Goal: Information Seeking & Learning: Compare options

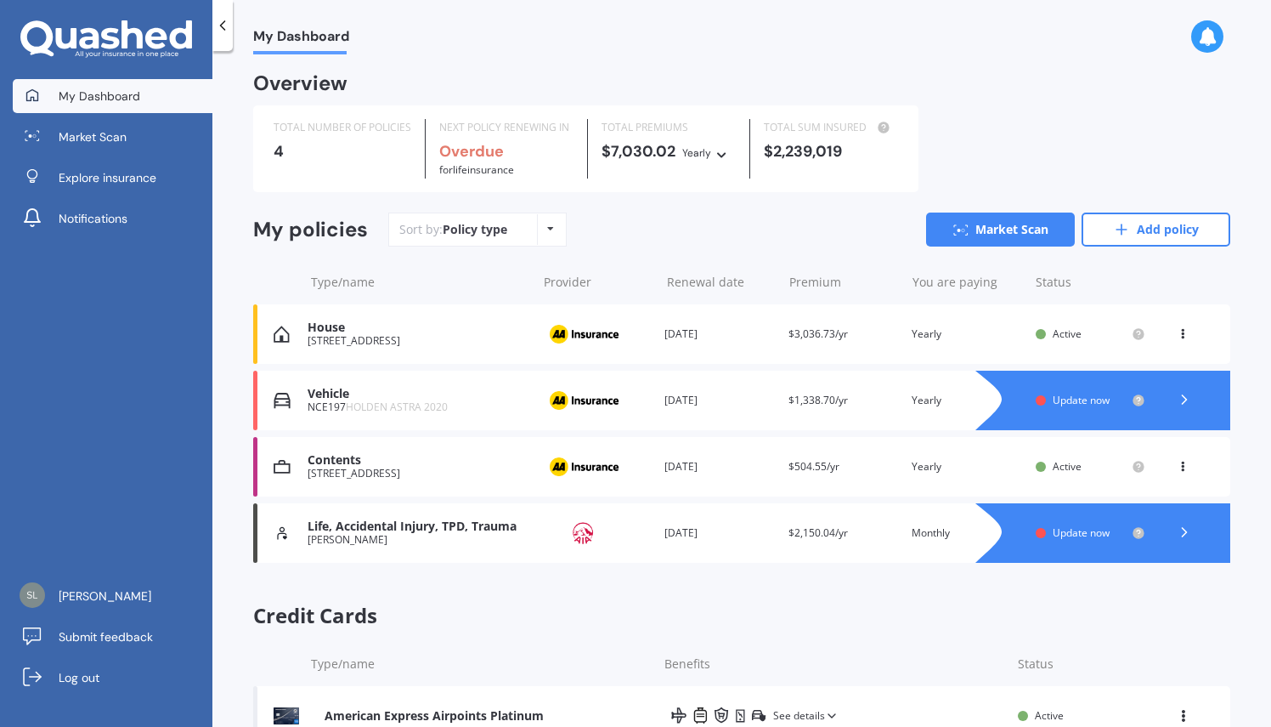
click at [1080, 401] on span "Update now" at bounding box center [1081, 400] width 57 height 14
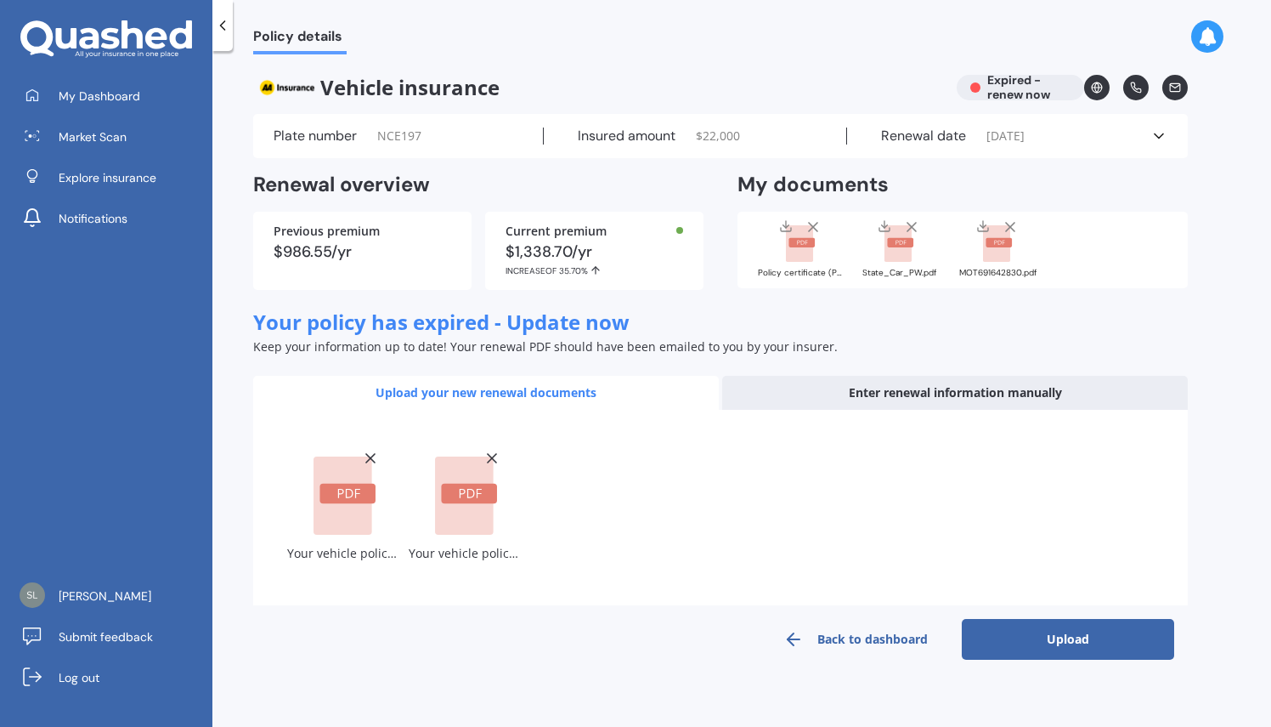
click at [1054, 643] on button "Upload" at bounding box center [1068, 639] width 212 height 41
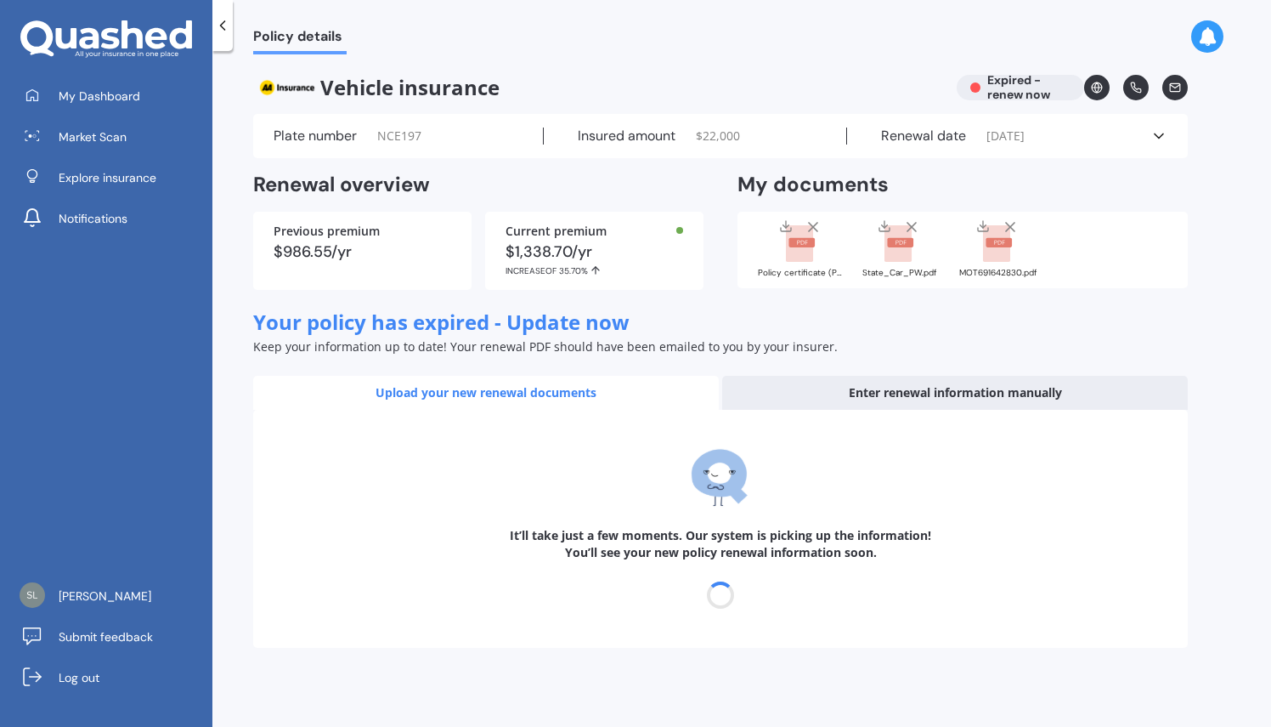
select select "27"
select select "10"
select select "2026"
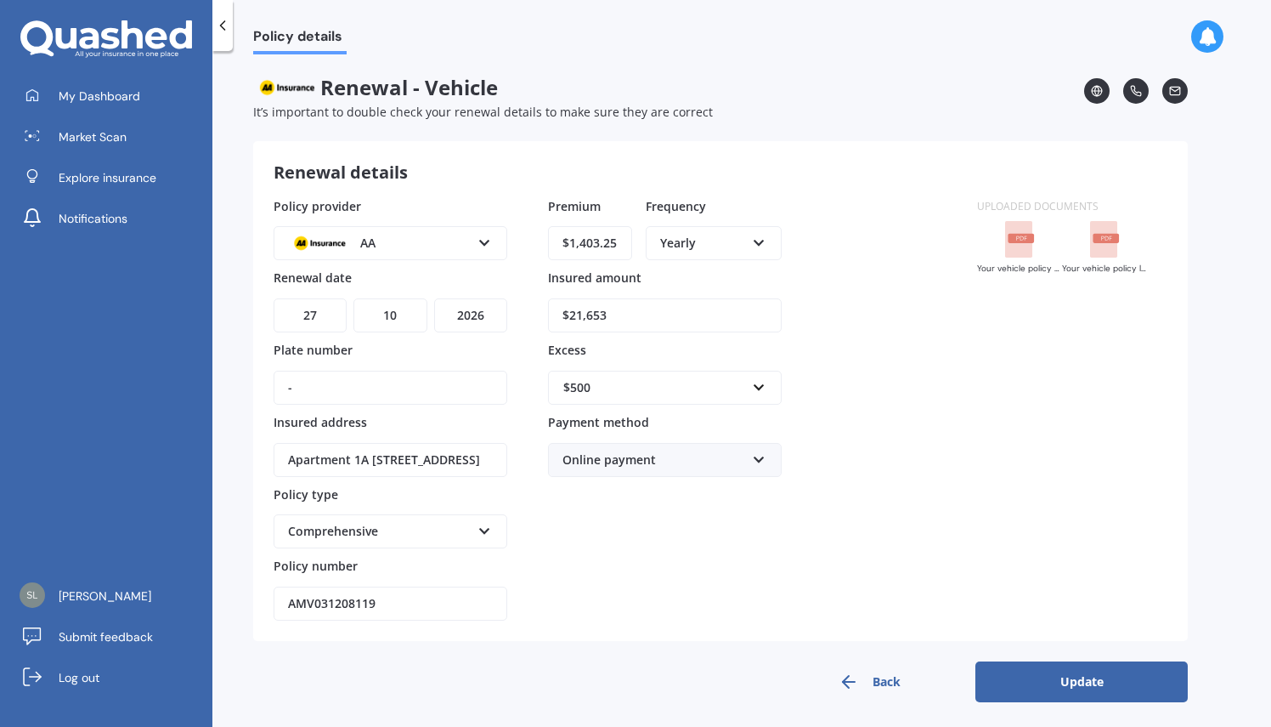
click at [435, 382] on input "-" at bounding box center [391, 388] width 234 height 34
type input "NCE197"
click at [746, 384] on input "text" at bounding box center [659, 387] width 218 height 32
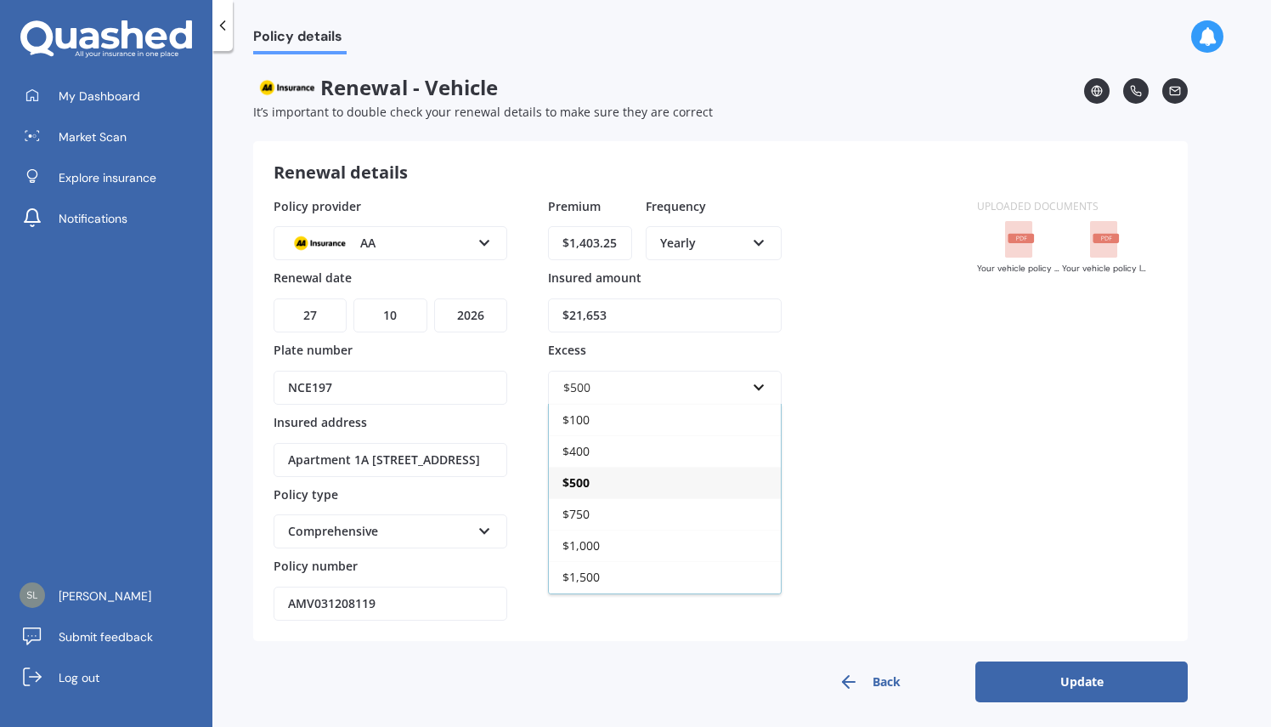
click at [846, 382] on div "Policy provider AA AA AMI AMP ANZ ASB Aioi Nissay Dowa Ando Assurant Autosure B…" at bounding box center [615, 409] width 683 height 424
click at [408, 594] on input "AMV031208119" at bounding box center [391, 603] width 234 height 34
click at [1059, 672] on button "Update" at bounding box center [1082, 681] width 212 height 41
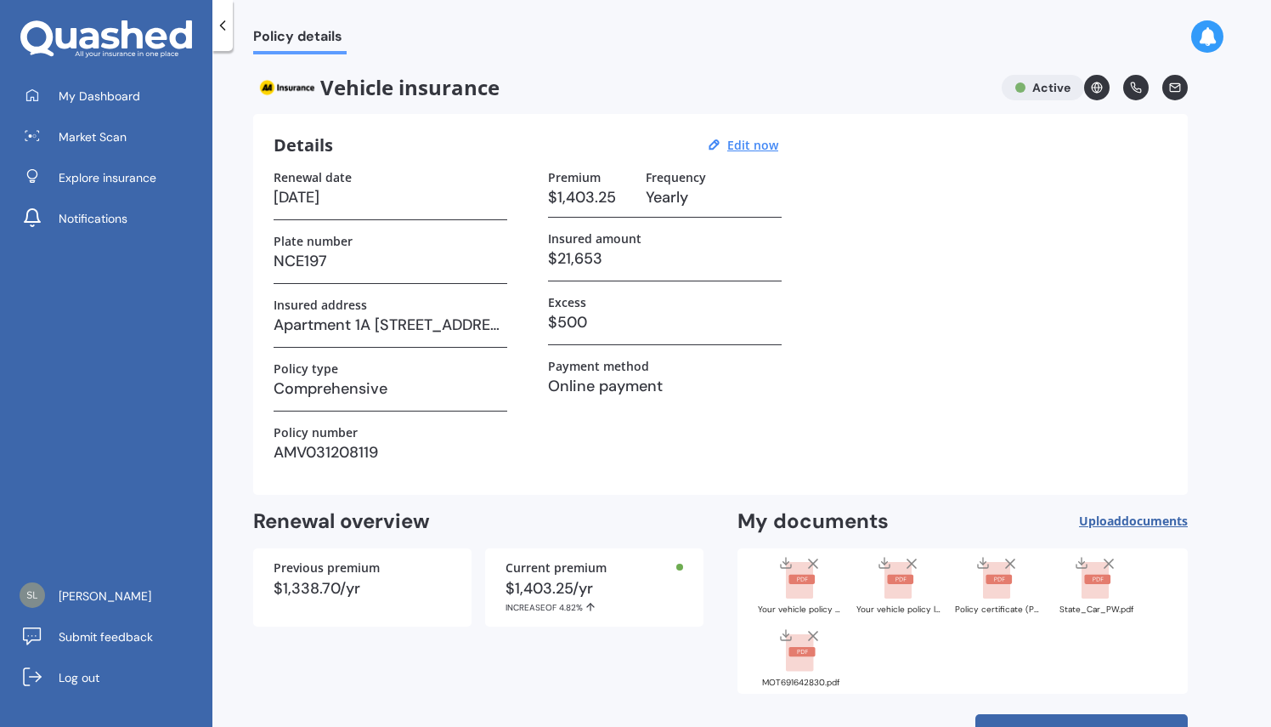
scroll to position [57, 0]
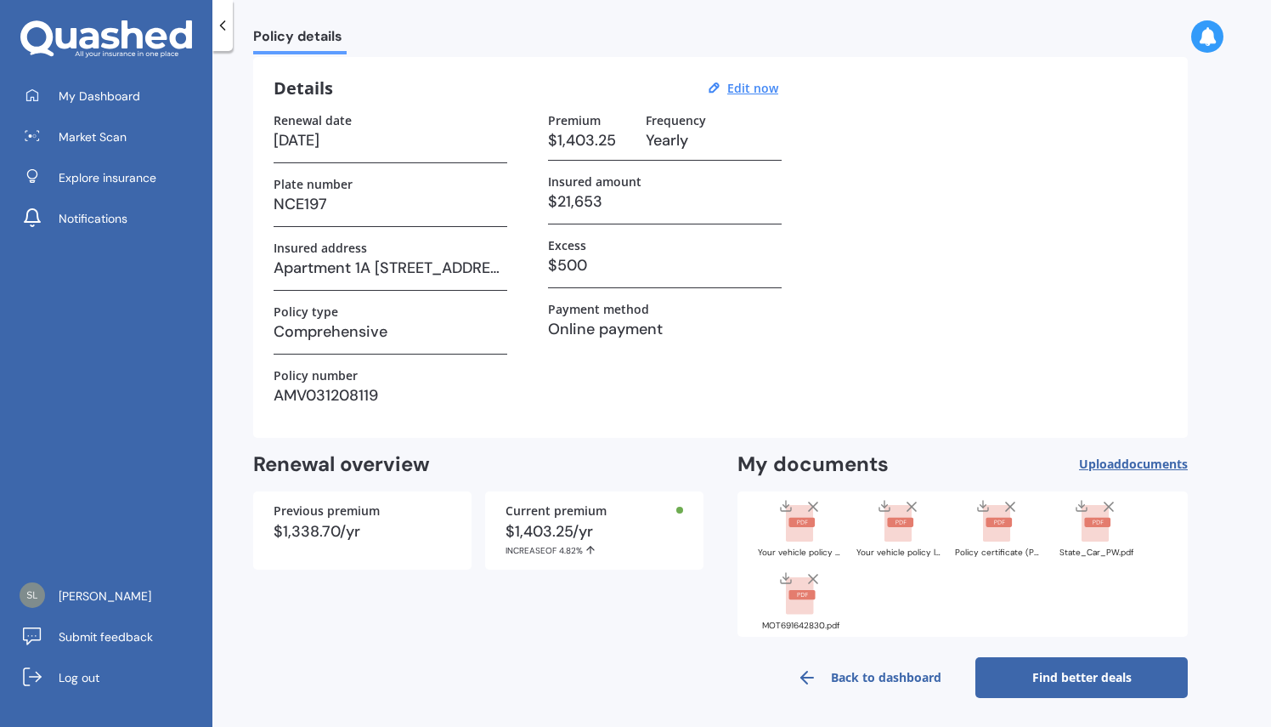
click at [1088, 674] on link "Find better deals" at bounding box center [1082, 677] width 212 height 41
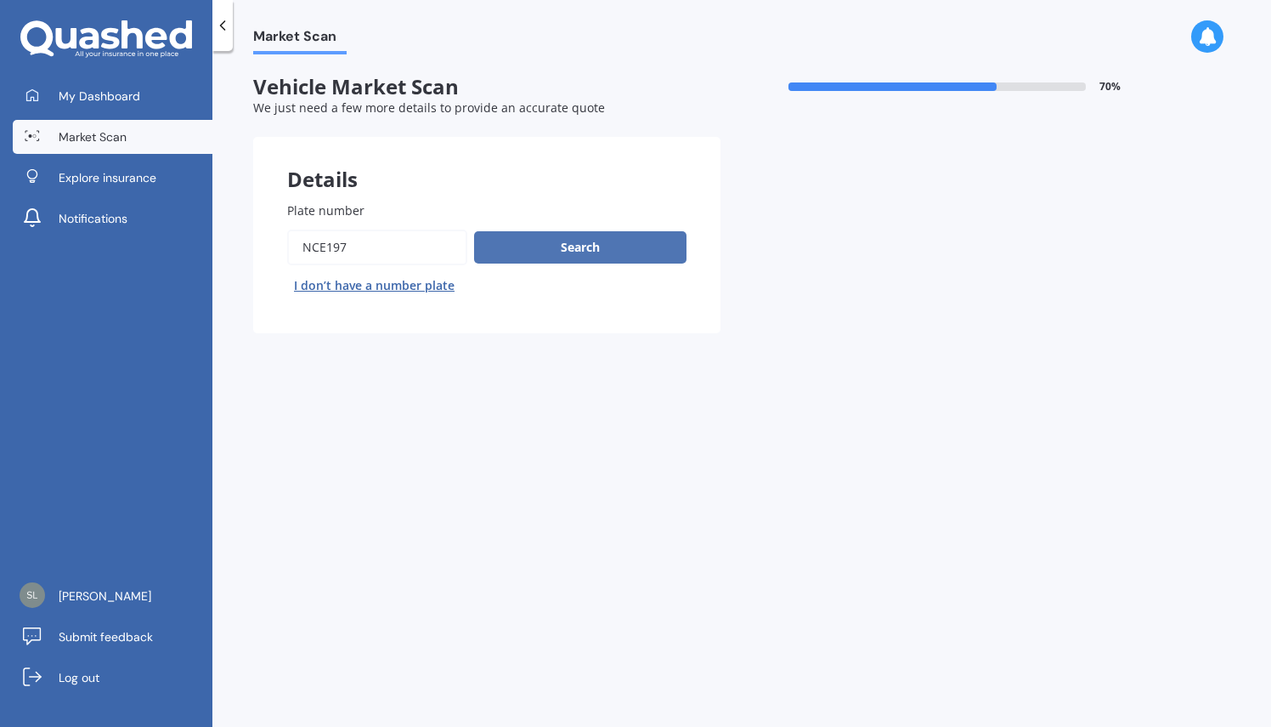
click at [517, 251] on button "Search" at bounding box center [580, 247] width 212 height 32
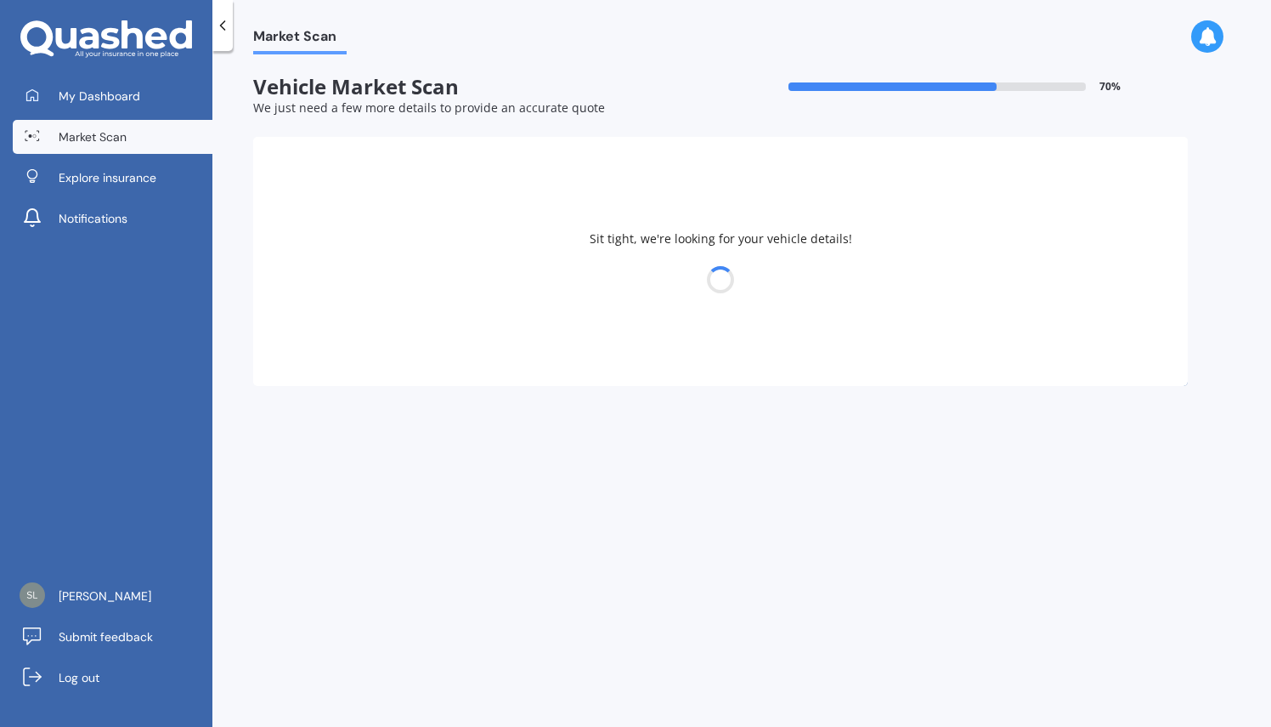
select select "HOLDEN"
select select "ASTRA"
select select "13"
select select "05"
select select "1989"
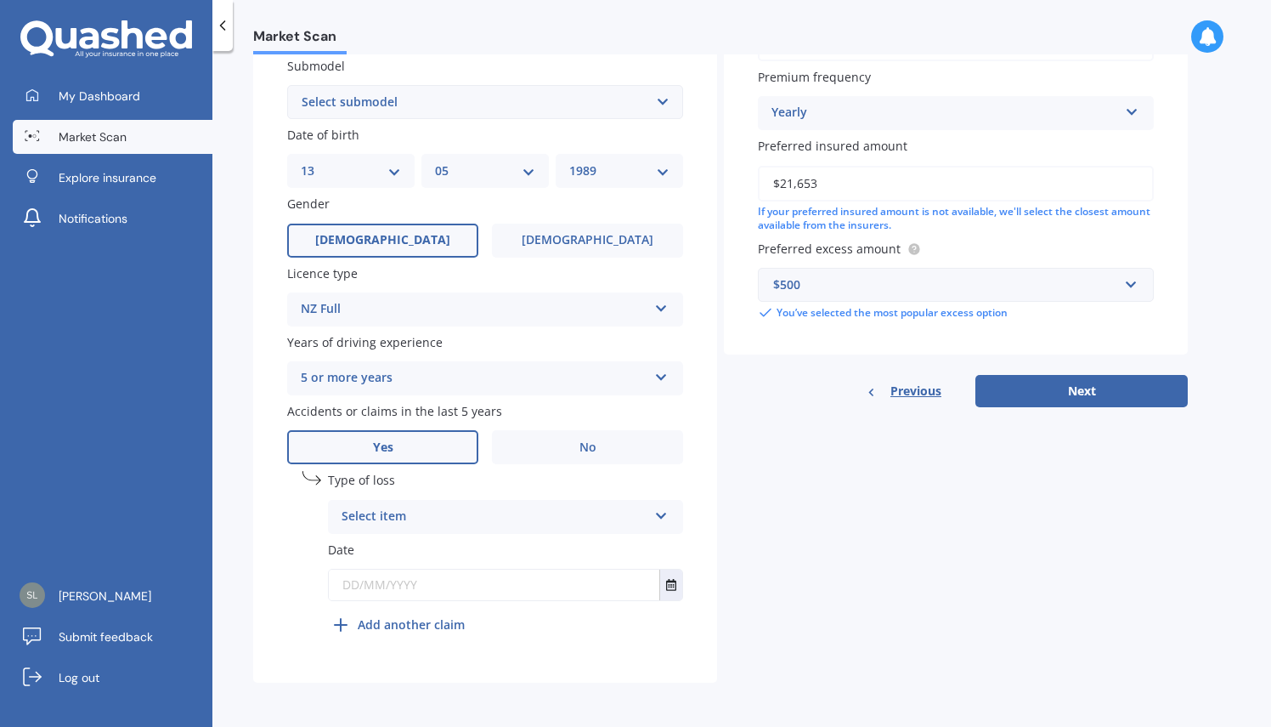
scroll to position [461, 0]
click at [470, 524] on div "Select item" at bounding box center [495, 517] width 306 height 20
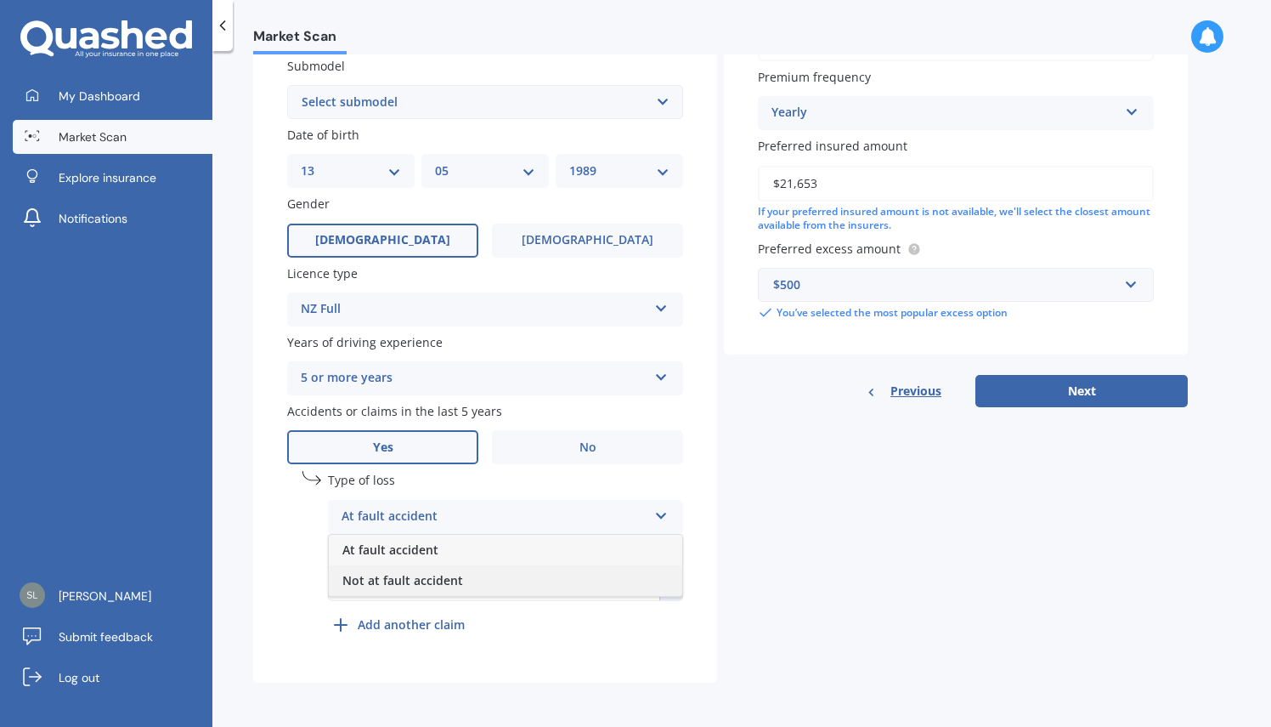
click at [460, 581] on div "Not at fault accident" at bounding box center [506, 580] width 354 height 31
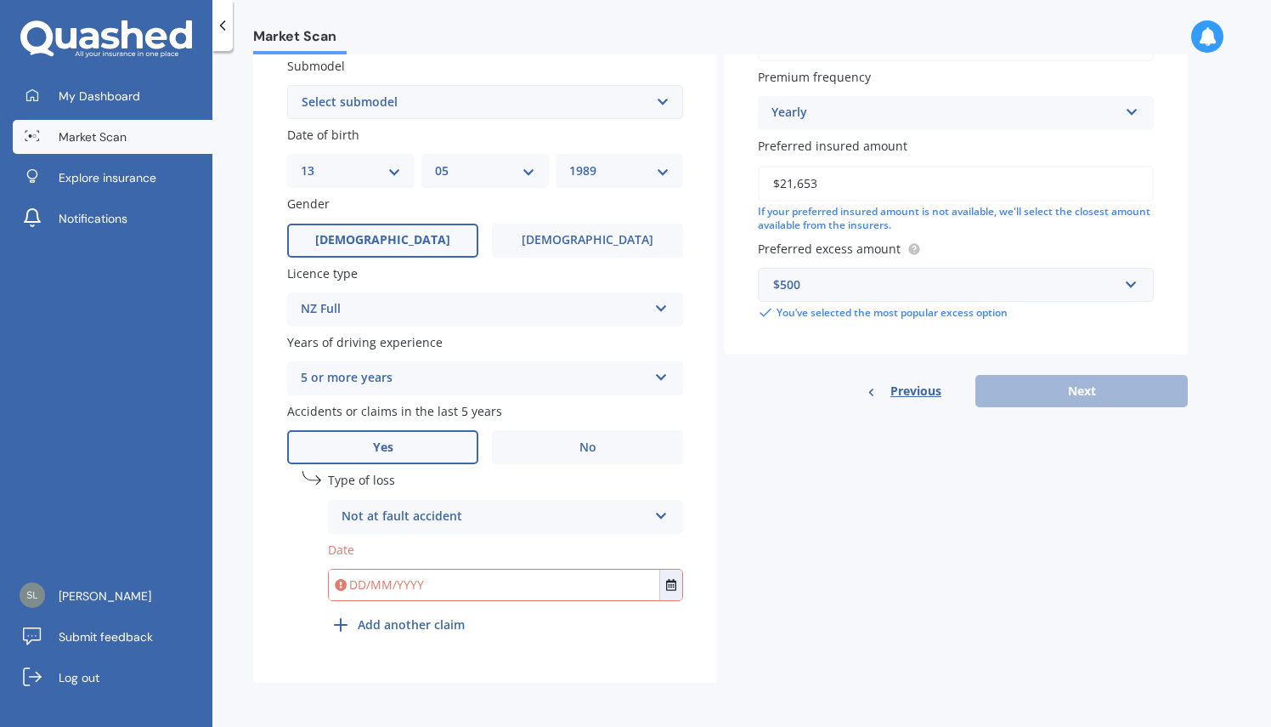
click at [524, 597] on input "text" at bounding box center [494, 584] width 331 height 31
click at [679, 584] on button "Select date" at bounding box center [671, 584] width 23 height 31
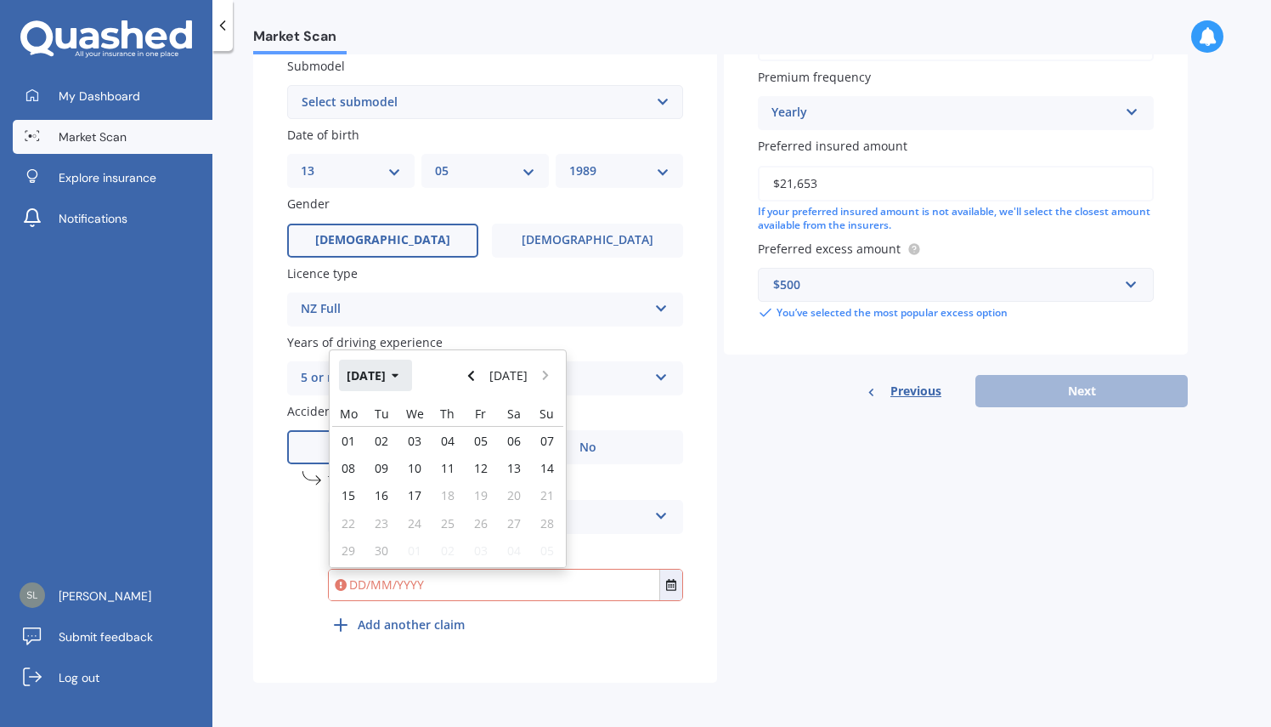
click at [381, 371] on button "Sep 2025" at bounding box center [375, 374] width 73 height 31
click at [373, 376] on button "2025" at bounding box center [369, 374] width 61 height 31
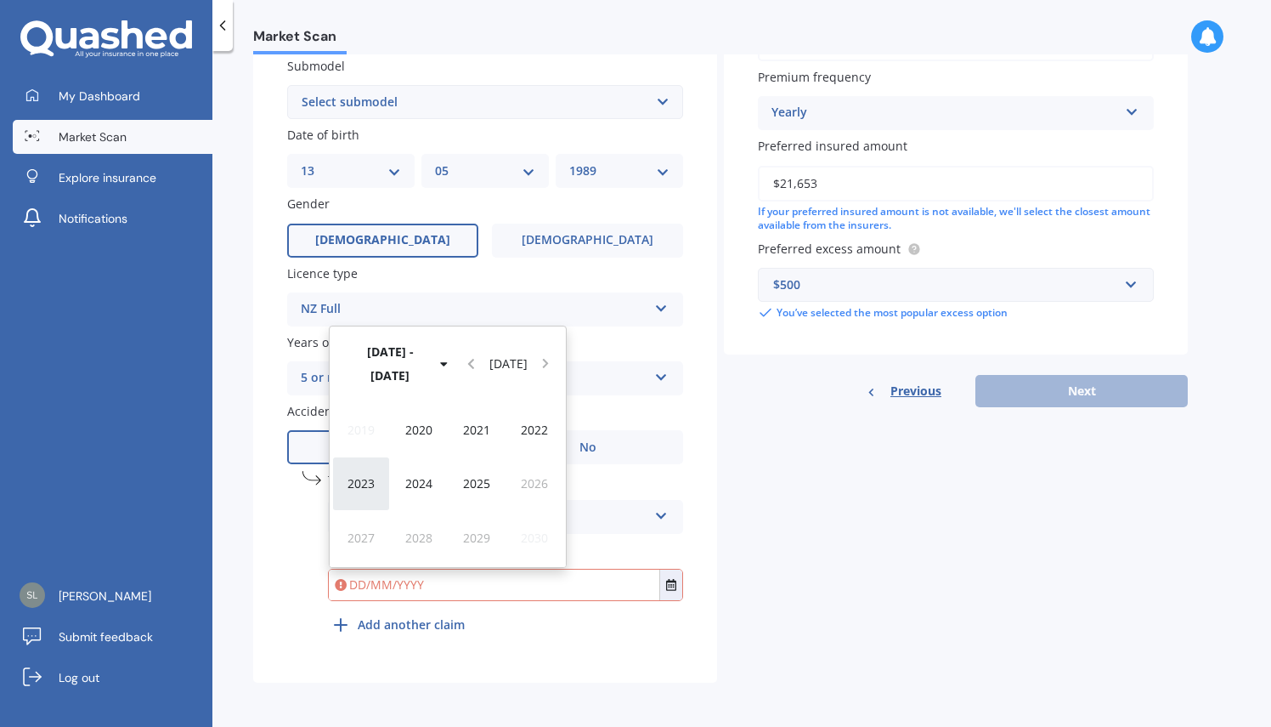
click at [374, 486] on div "2023" at bounding box center [361, 483] width 58 height 54
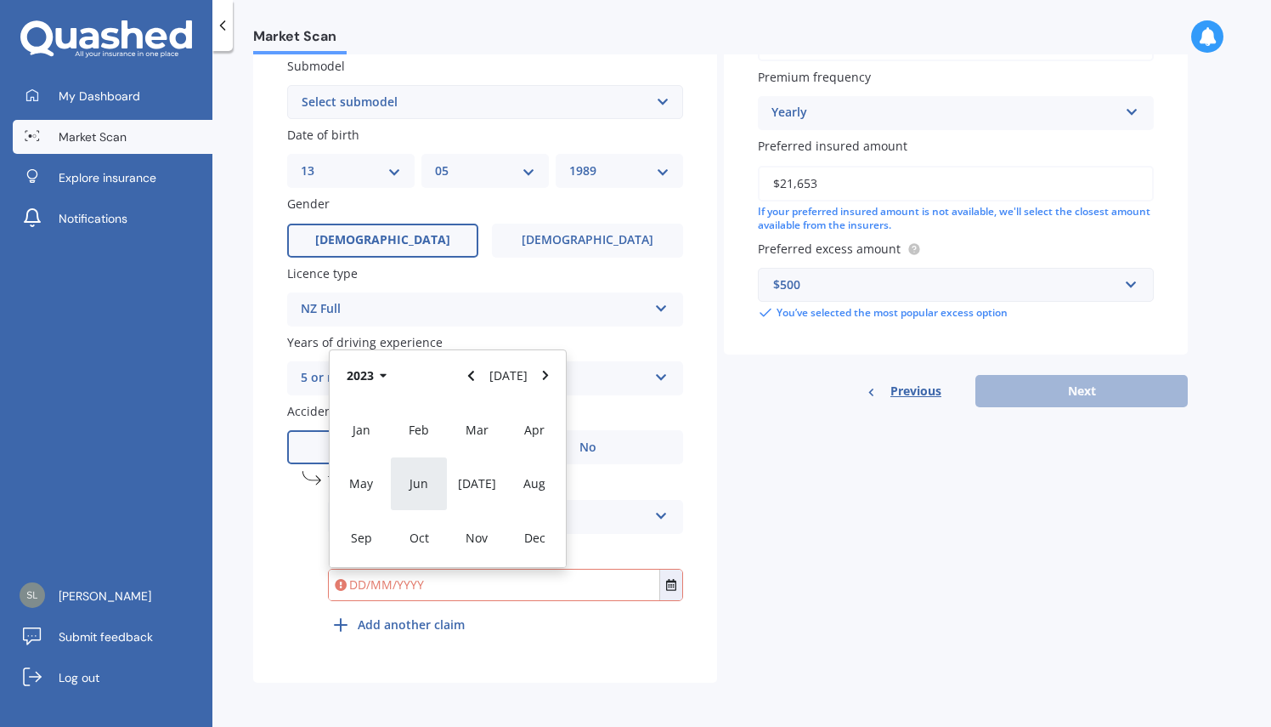
click at [422, 486] on span "Jun" at bounding box center [419, 483] width 19 height 16
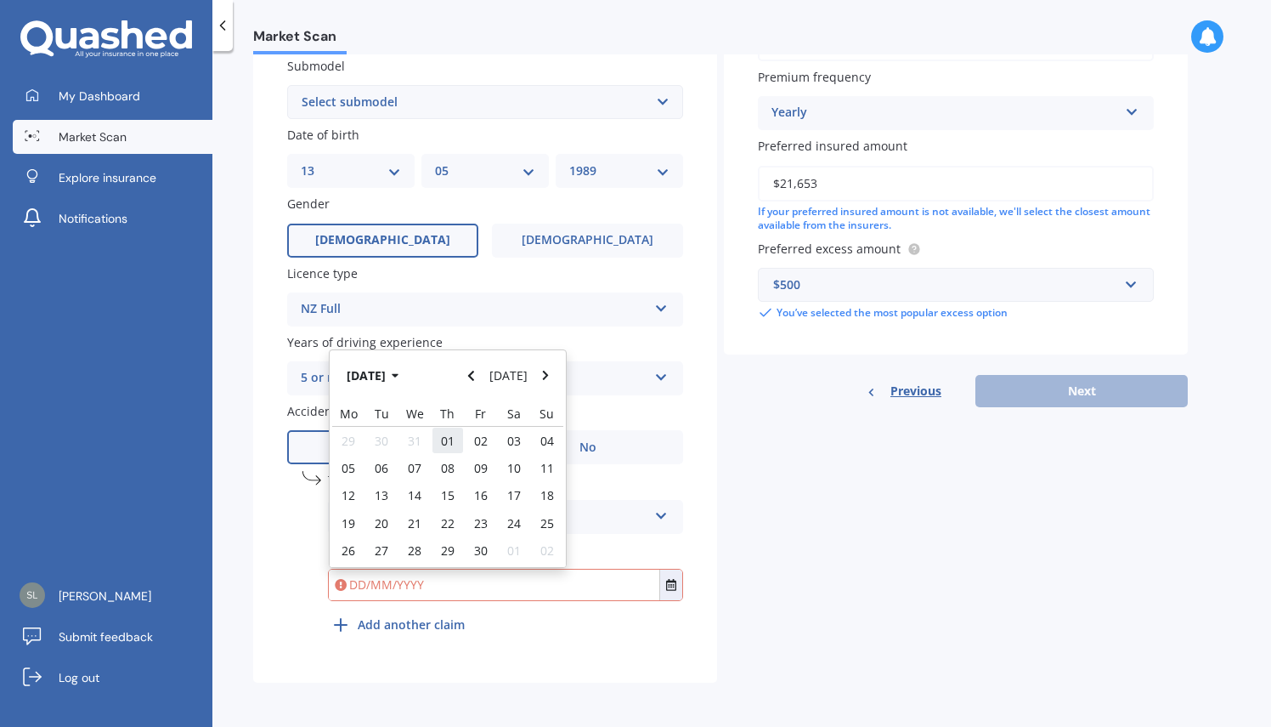
drag, startPoint x: 449, startPoint y: 433, endPoint x: 453, endPoint y: 450, distance: 17.5
click at [449, 434] on span "01" at bounding box center [448, 441] width 14 height 16
type input "01/06/2023"
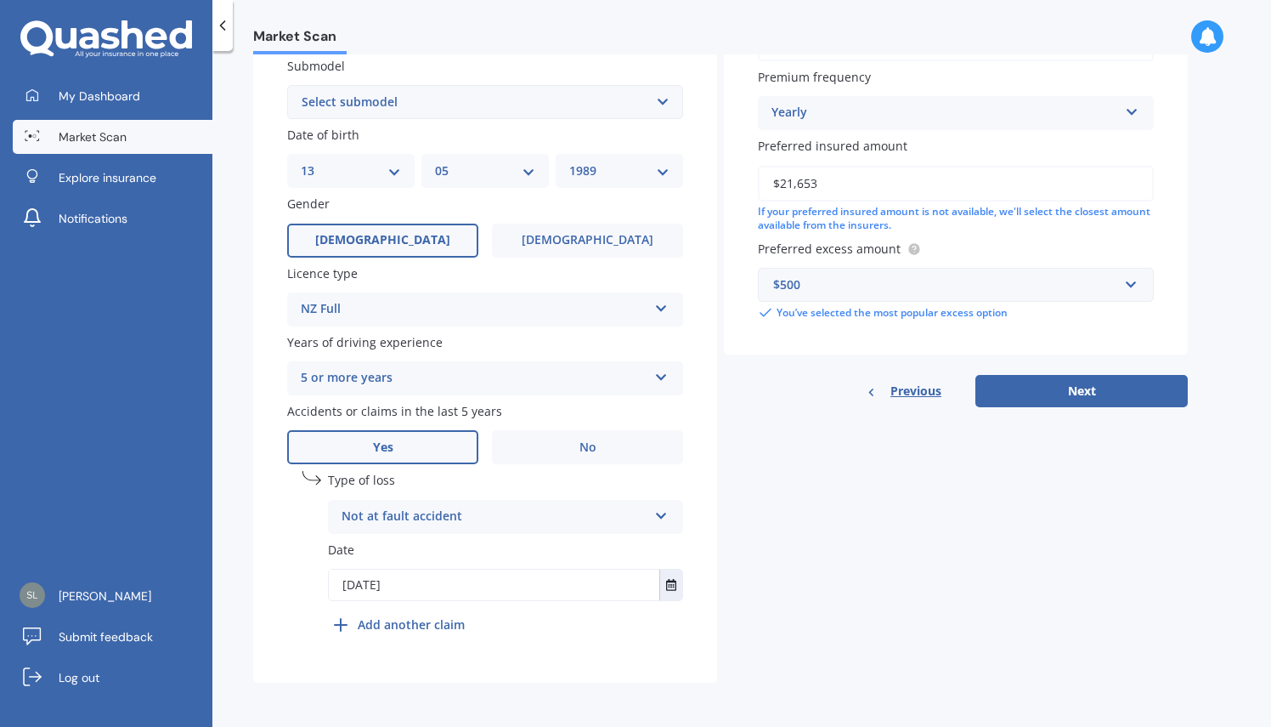
click at [434, 624] on b "Add another claim" at bounding box center [411, 624] width 107 height 18
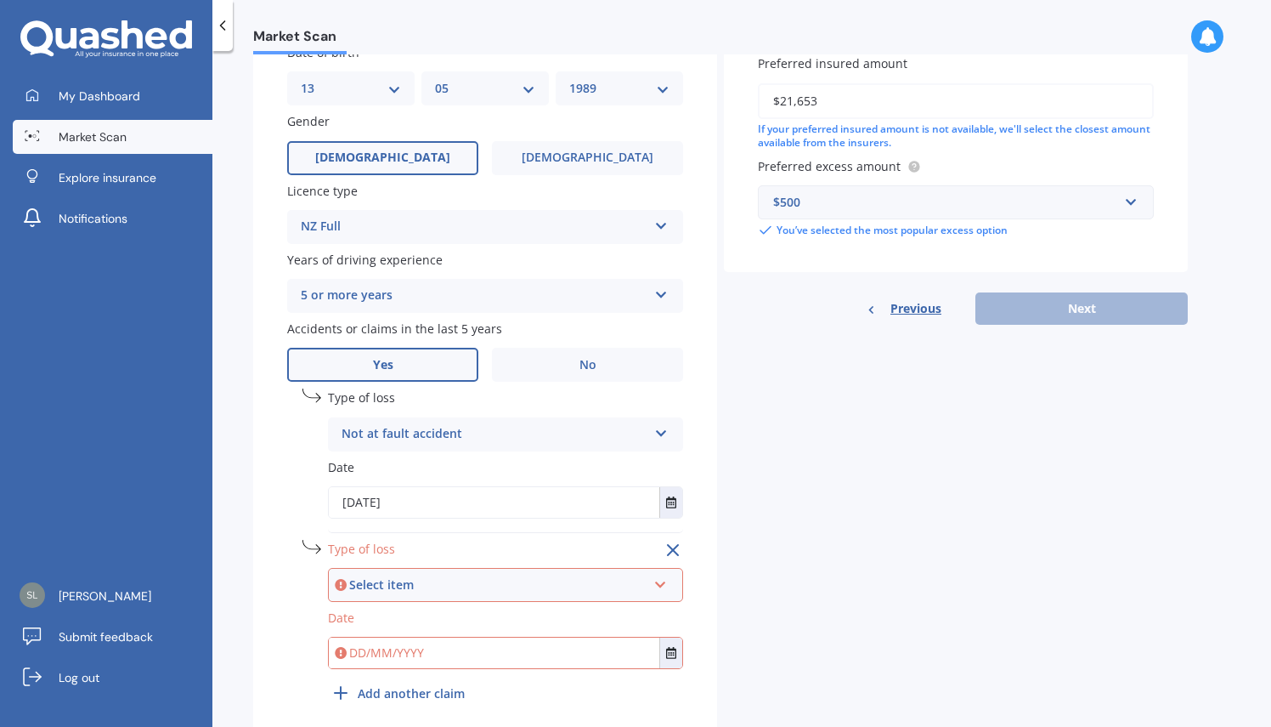
scroll to position [611, 0]
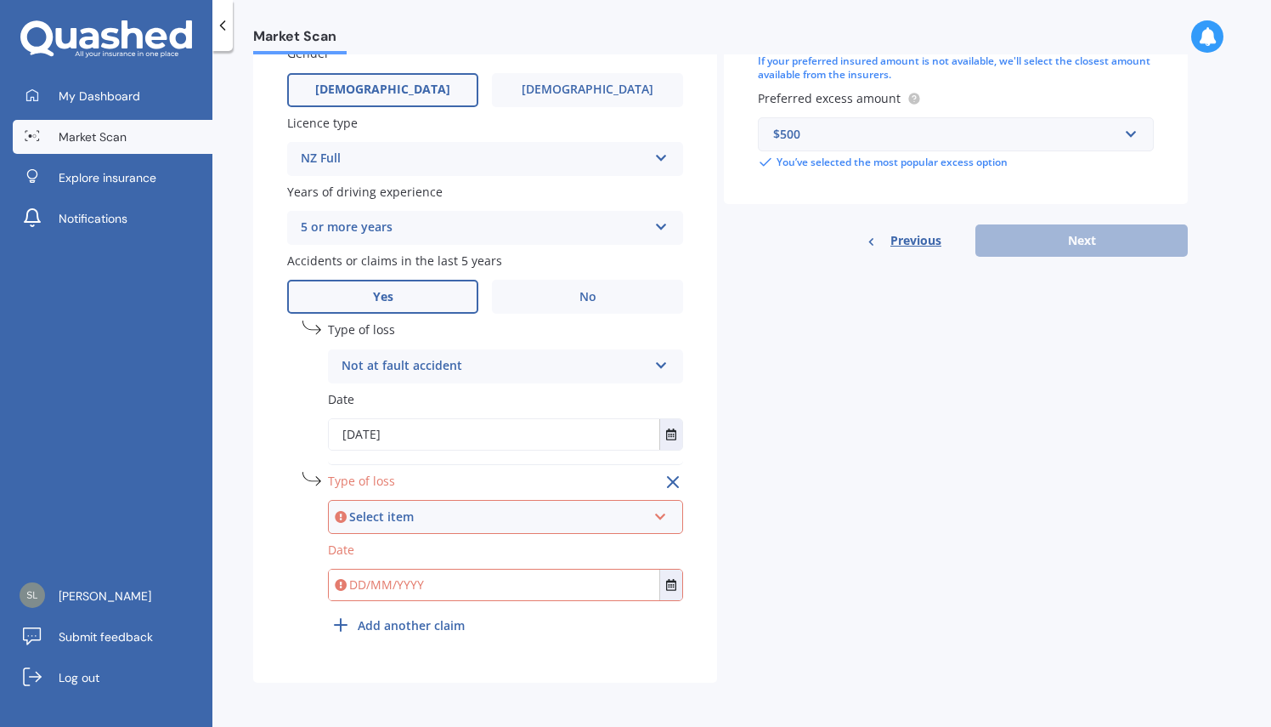
click at [539, 511] on div "Select item" at bounding box center [497, 516] width 297 height 19
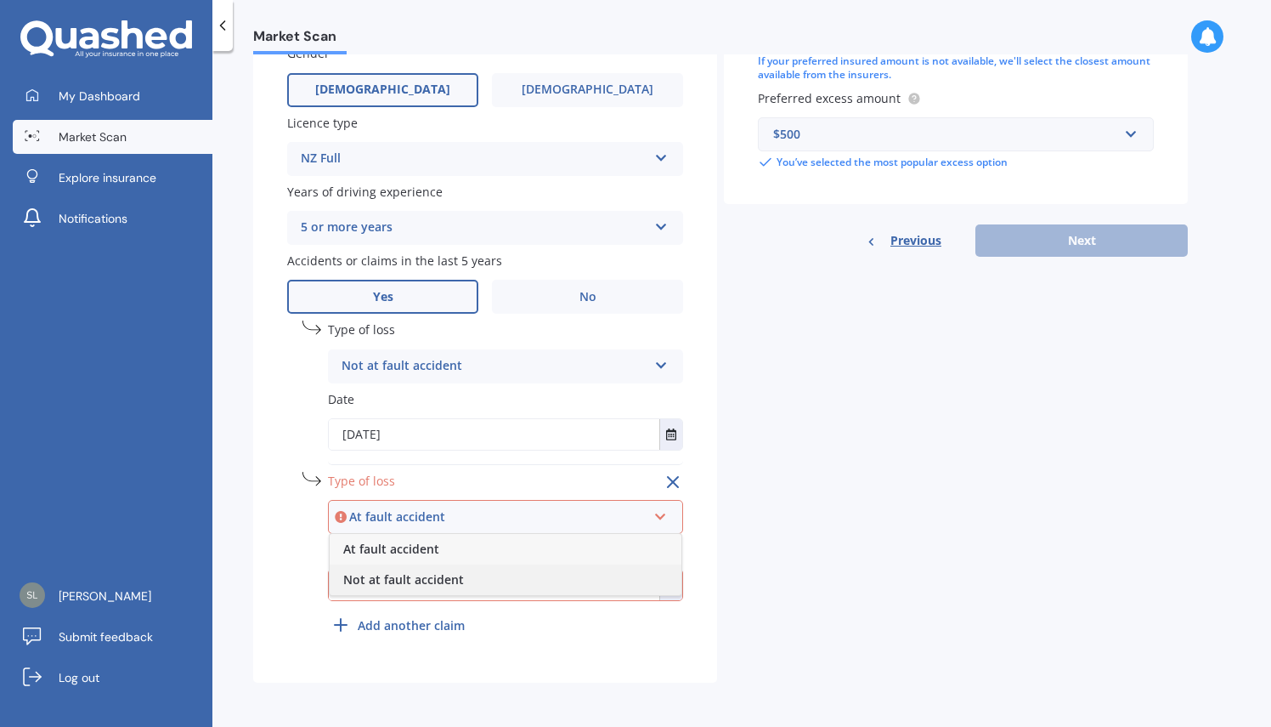
click at [485, 576] on div "Not at fault accident" at bounding box center [506, 579] width 352 height 31
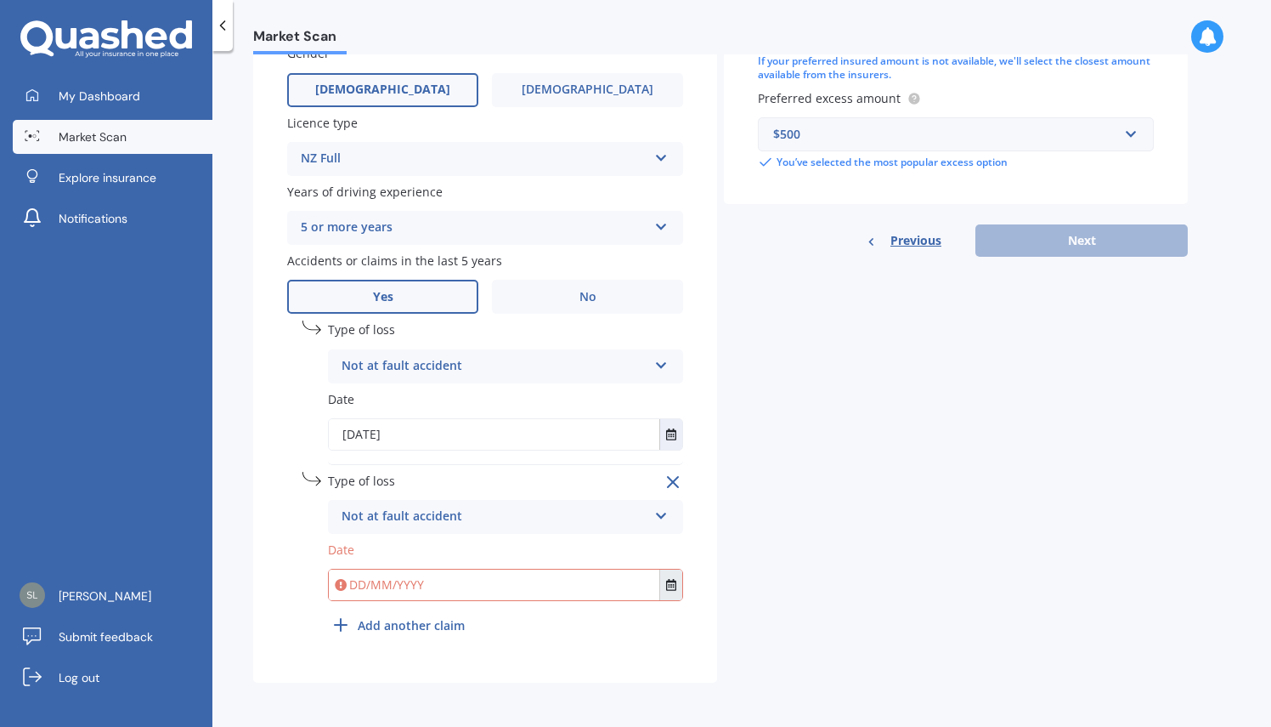
click at [675, 590] on icon "Select date" at bounding box center [671, 585] width 10 height 12
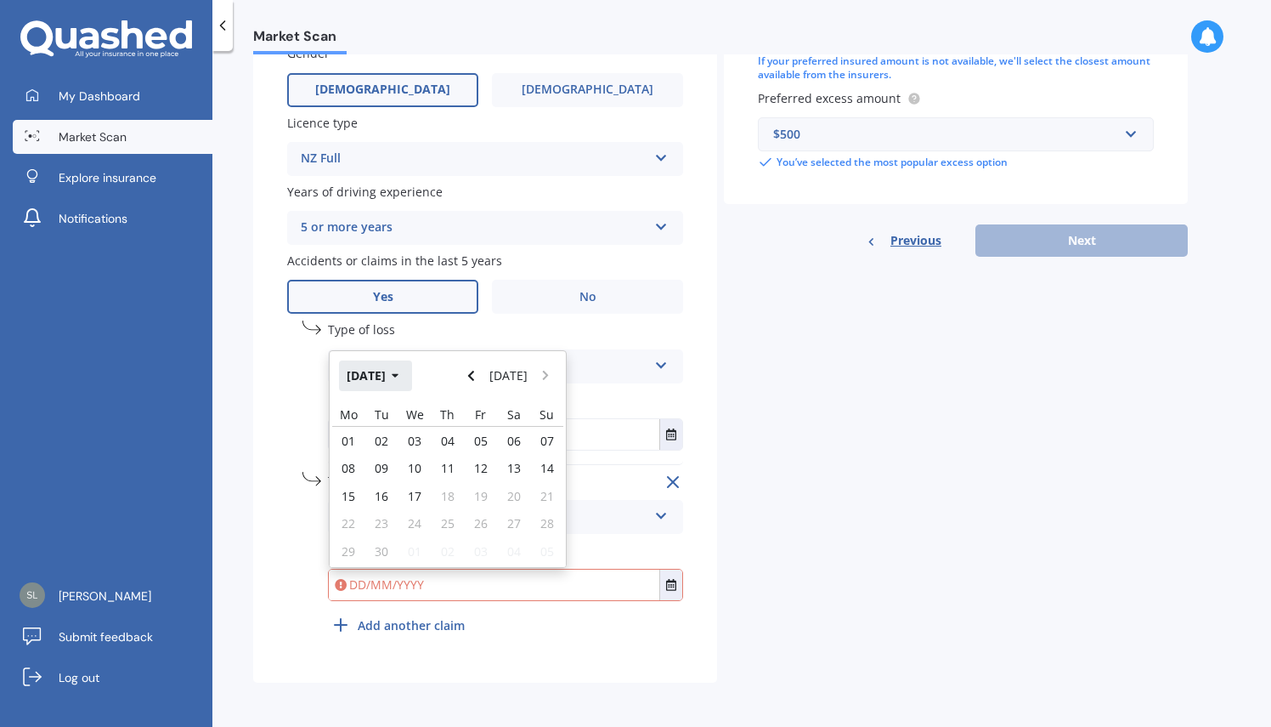
click at [389, 372] on button "Sep 2025" at bounding box center [375, 375] width 73 height 31
click at [374, 376] on button "2025" at bounding box center [369, 375] width 61 height 31
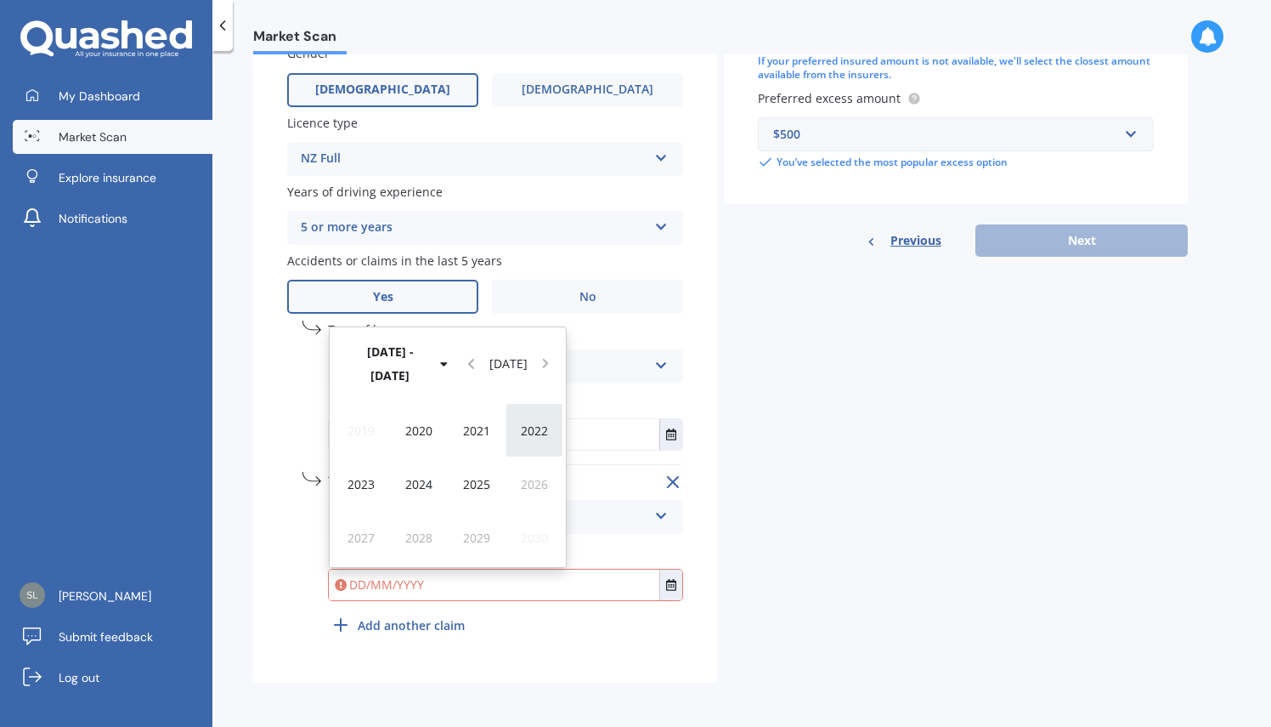
click at [529, 432] on span "2022" at bounding box center [534, 430] width 27 height 16
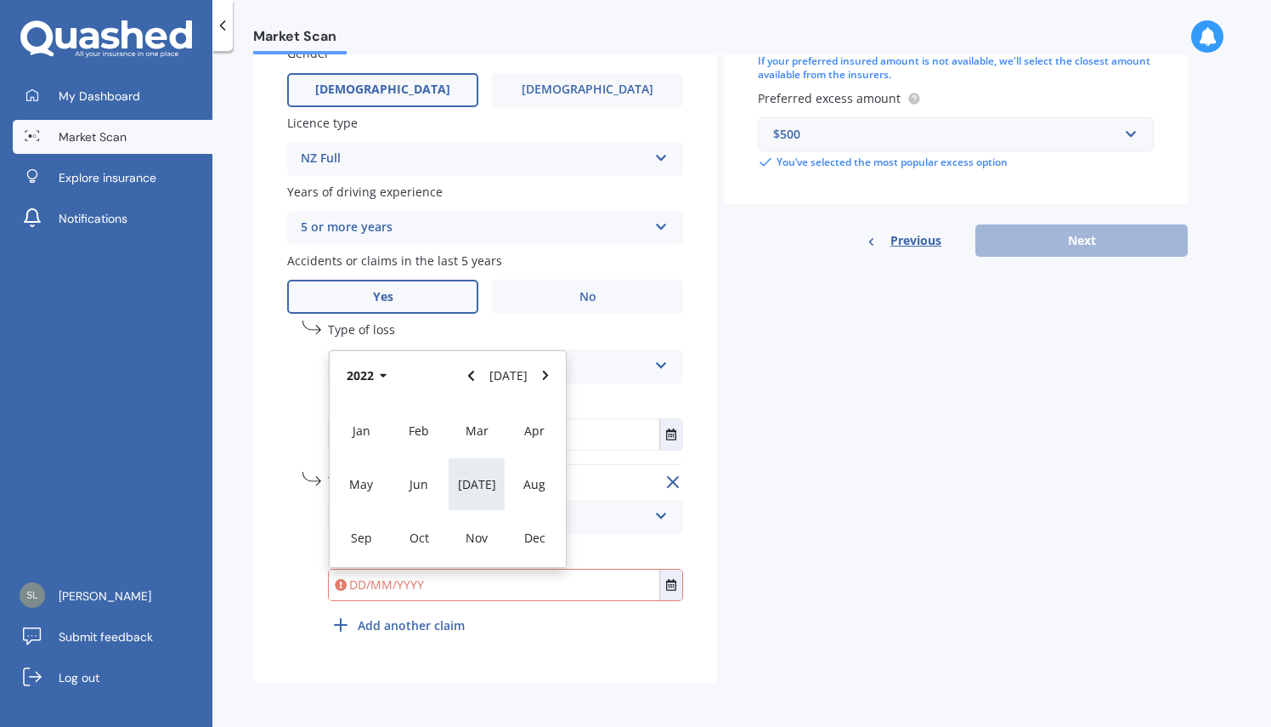
click at [485, 484] on div "Jul" at bounding box center [477, 484] width 58 height 54
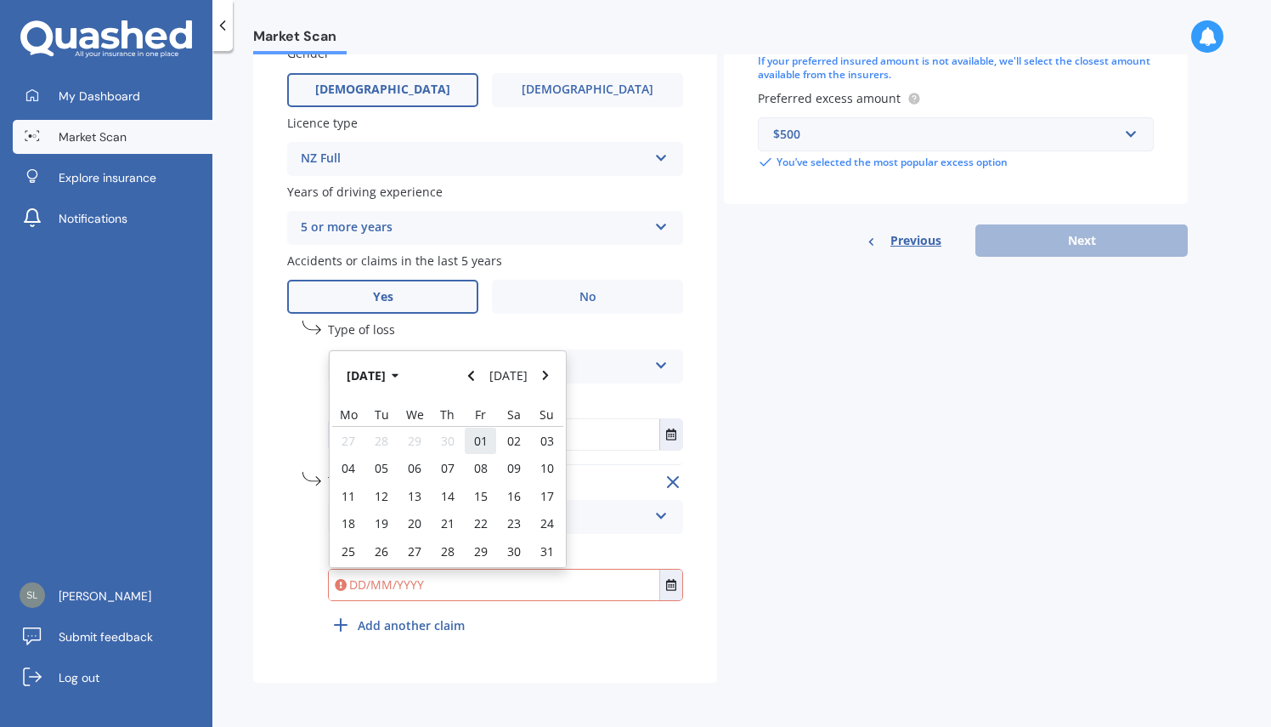
click at [479, 440] on span "01" at bounding box center [481, 441] width 14 height 16
type input "01/07/2022"
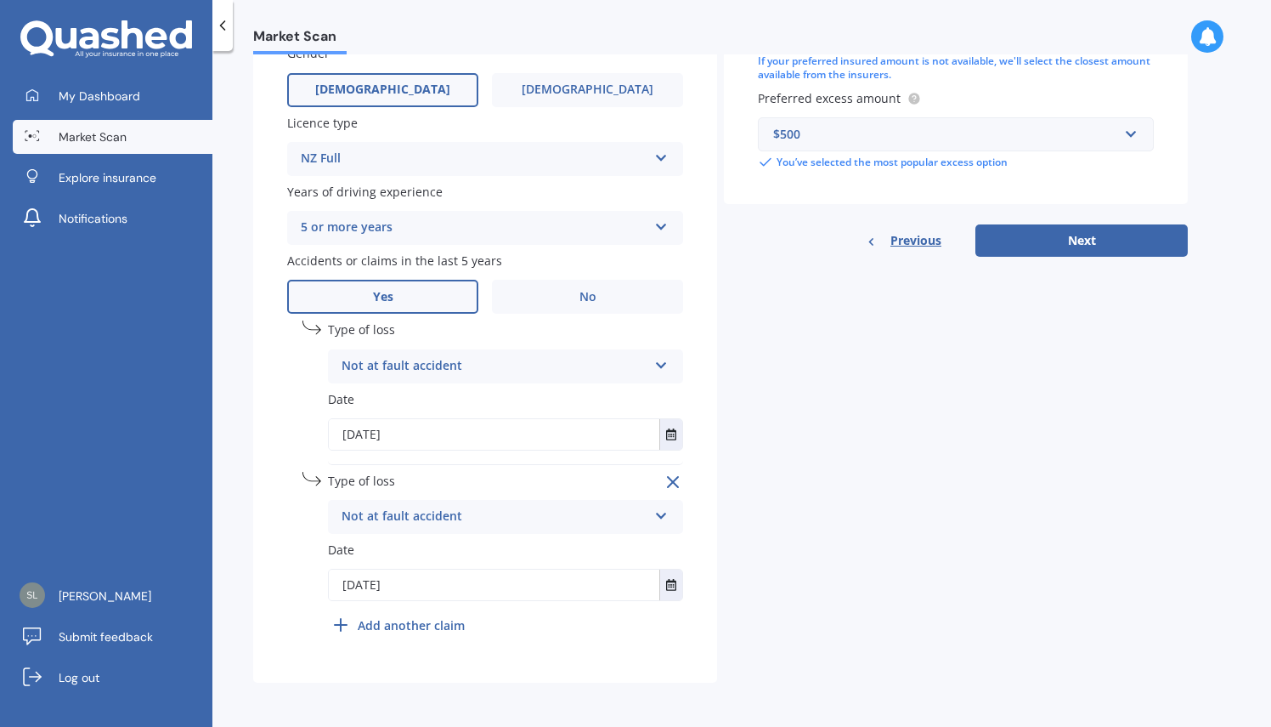
drag, startPoint x: 832, startPoint y: 569, endPoint x: 782, endPoint y: 553, distance: 52.7
click at [831, 569] on div "Details Plate number Search I don’t have a number plate Year 2020 Make Select m…" at bounding box center [720, 105] width 935 height 1155
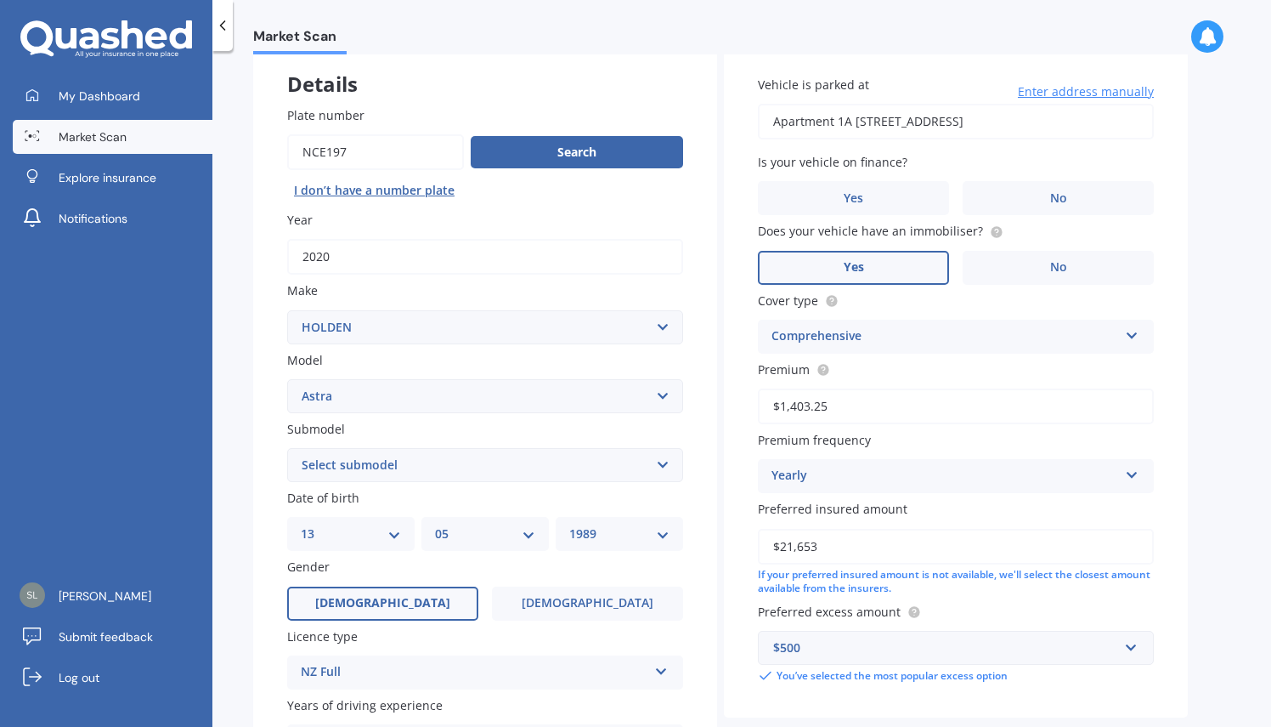
scroll to position [0, 0]
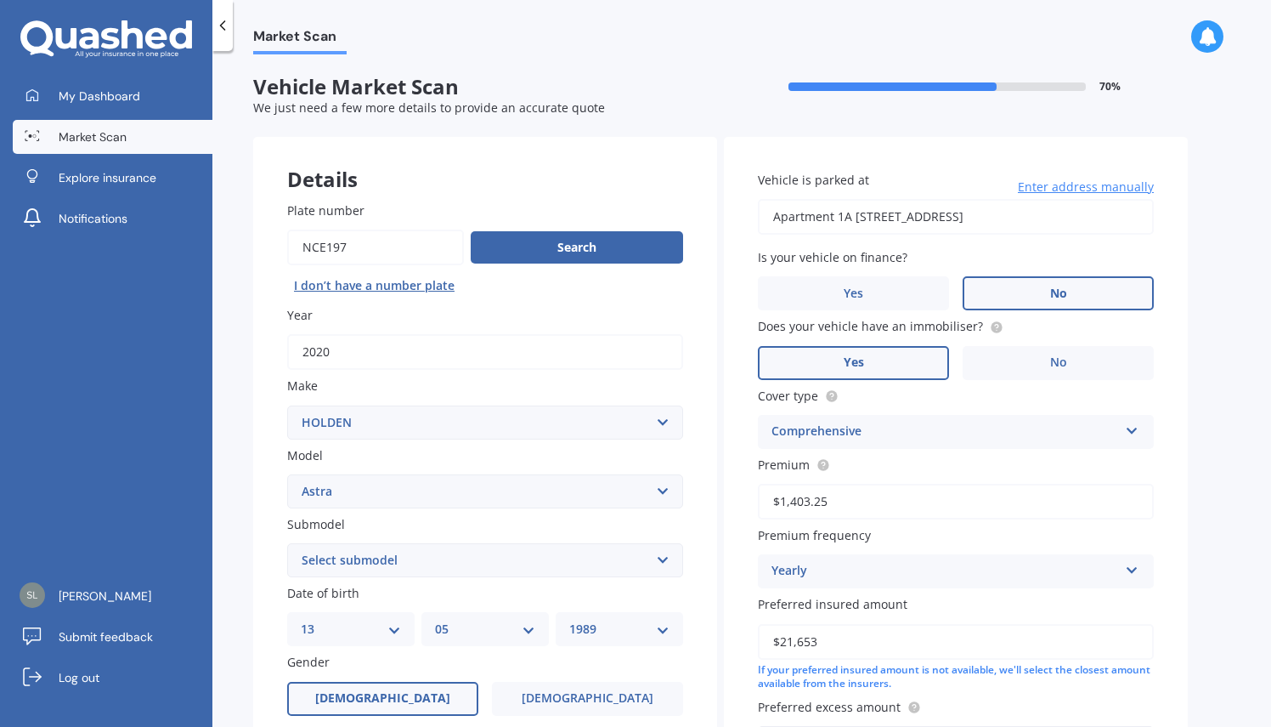
click at [1049, 293] on label "No" at bounding box center [1058, 293] width 191 height 34
click at [0, 0] on input "No" at bounding box center [0, 0] width 0 height 0
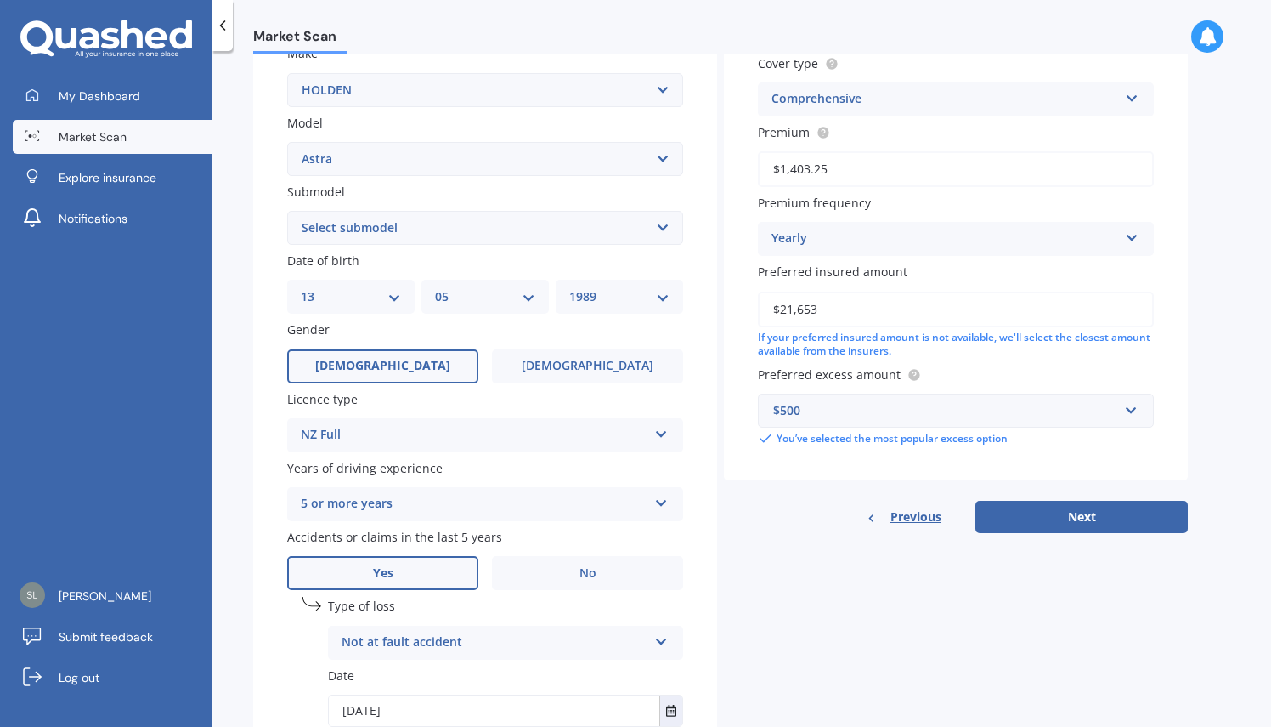
scroll to position [425, 0]
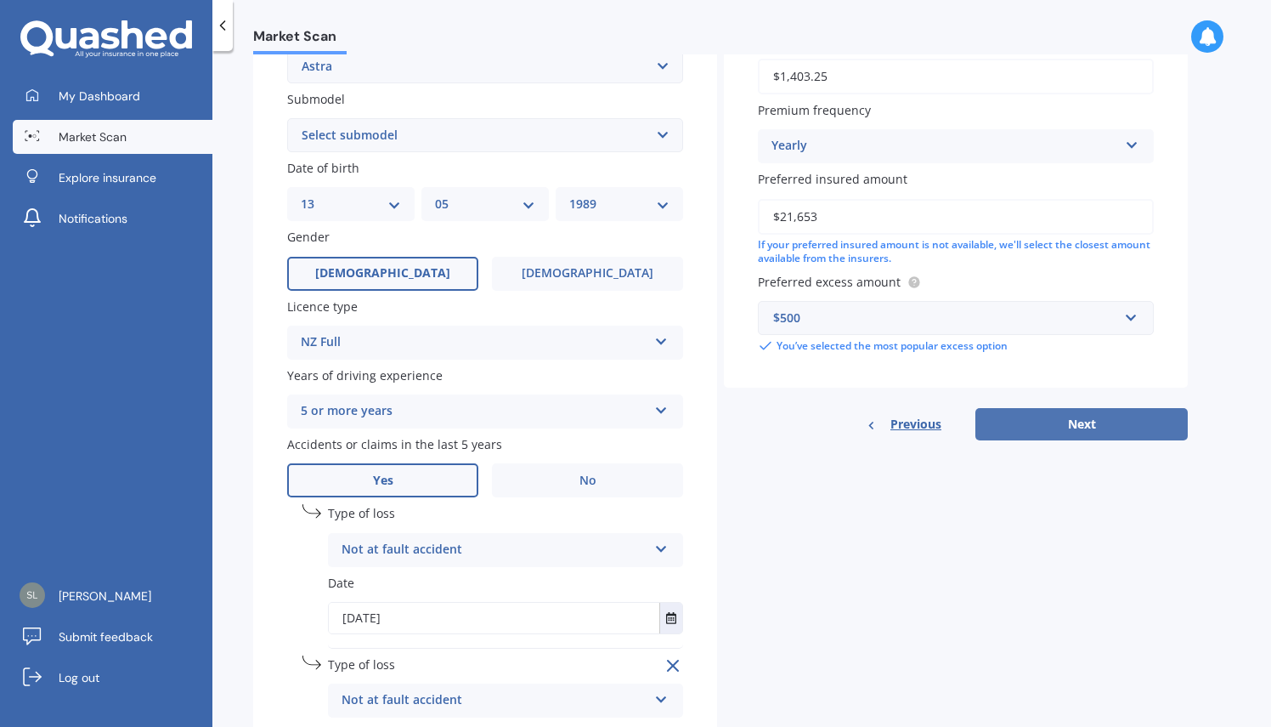
click at [1086, 436] on button "Next" at bounding box center [1082, 424] width 212 height 32
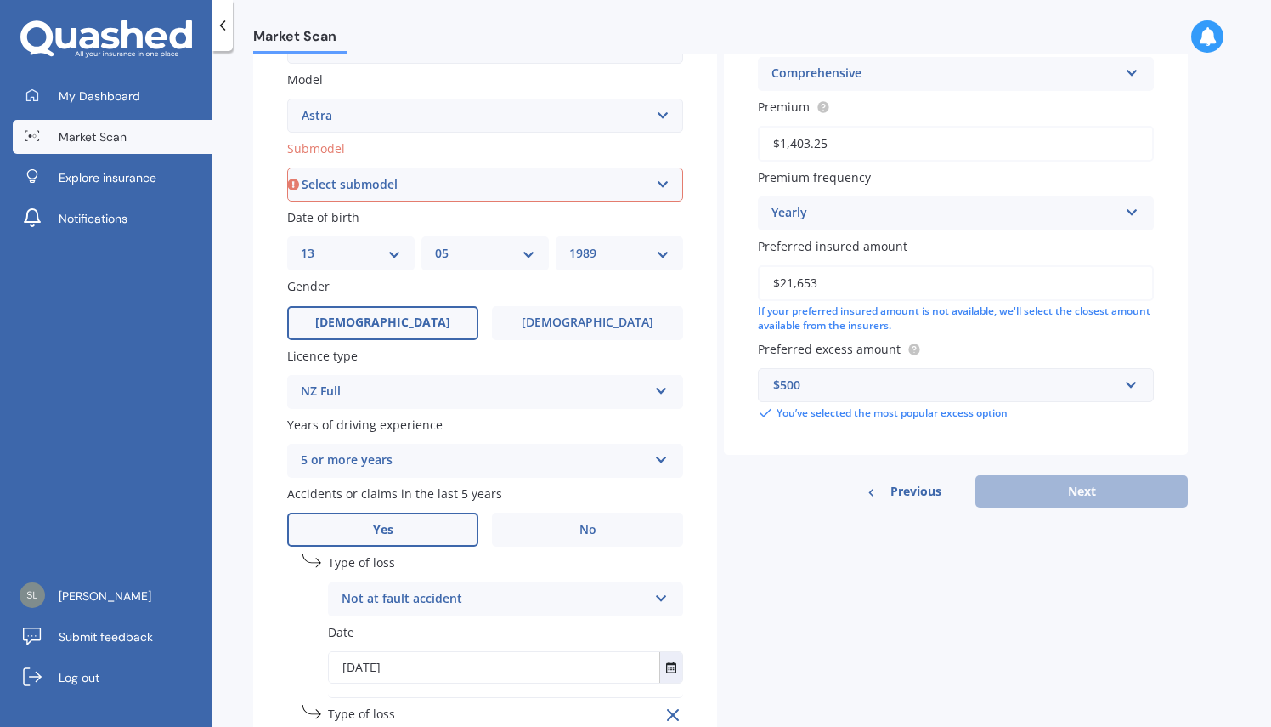
scroll to position [340, 0]
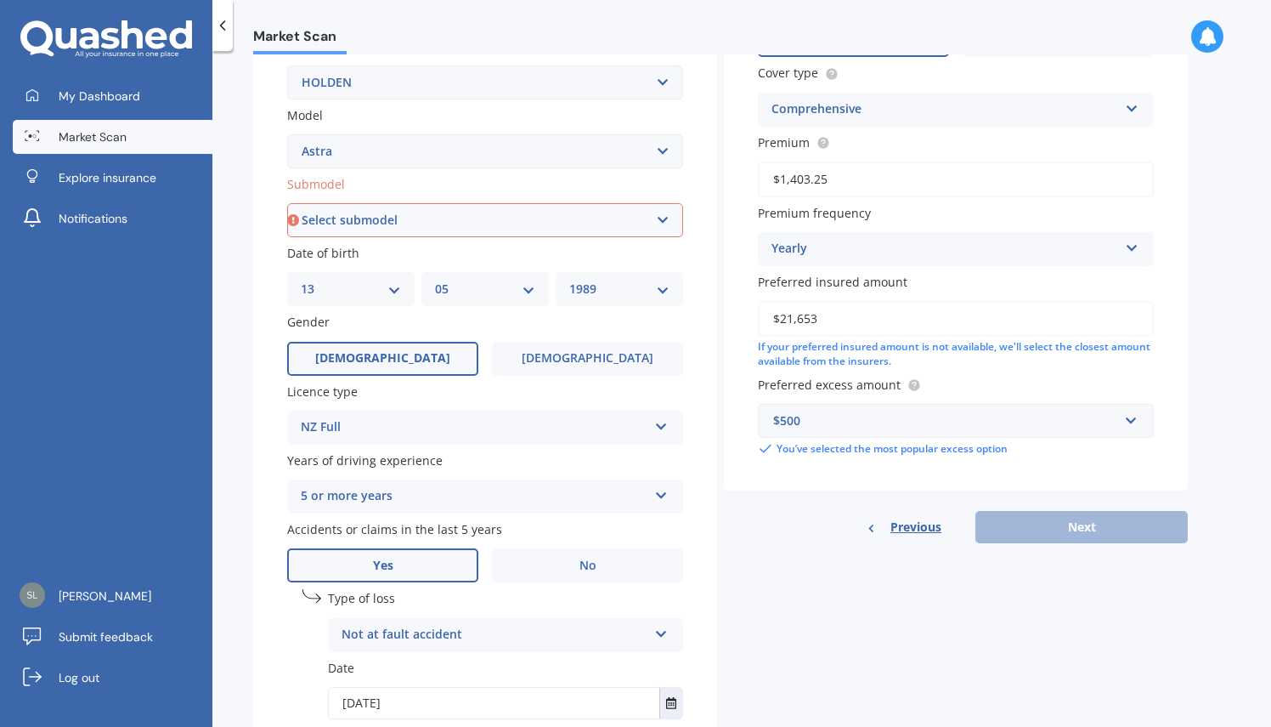
click at [507, 217] on select "Select submodel (All other) CD CDI Diesel Turbo CDT i Diesel Turbo CDX City Con…" at bounding box center [485, 220] width 396 height 34
select select "RS-V"
click at [287, 204] on select "Select submodel (All other) CD CDI Diesel Turbo CDT i Diesel Turbo CDX City Con…" at bounding box center [485, 220] width 396 height 34
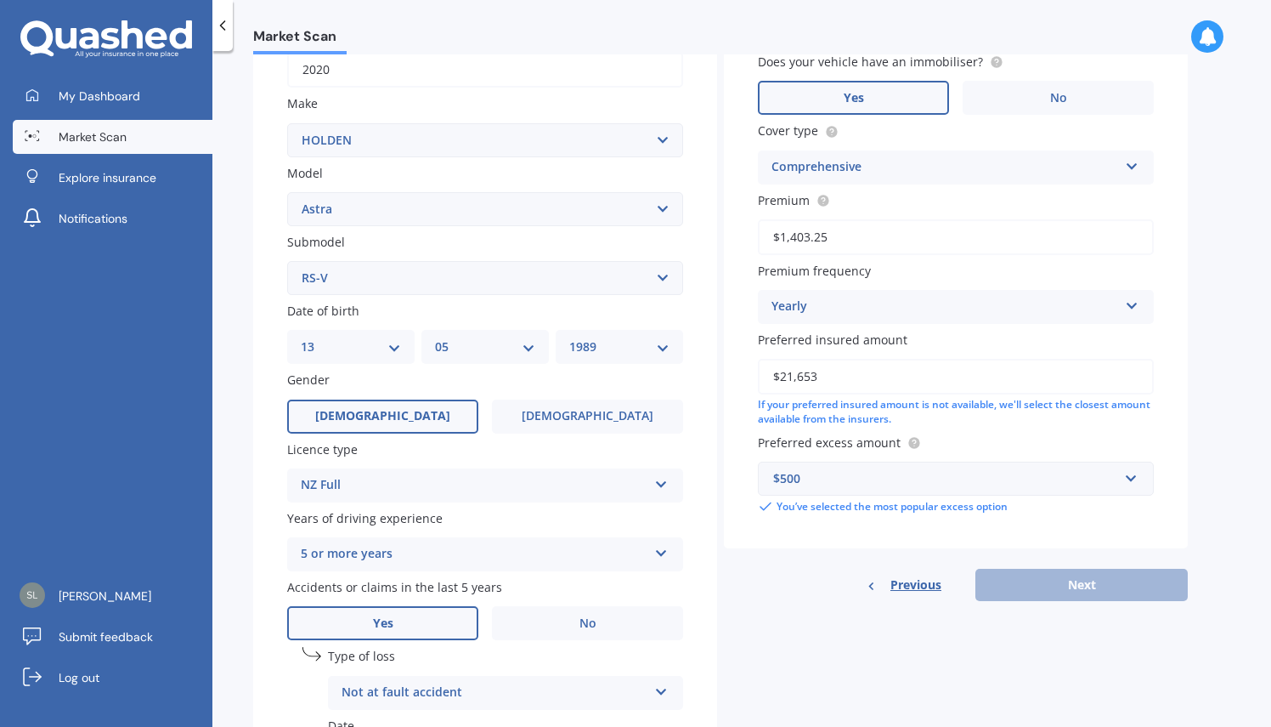
scroll to position [116, 0]
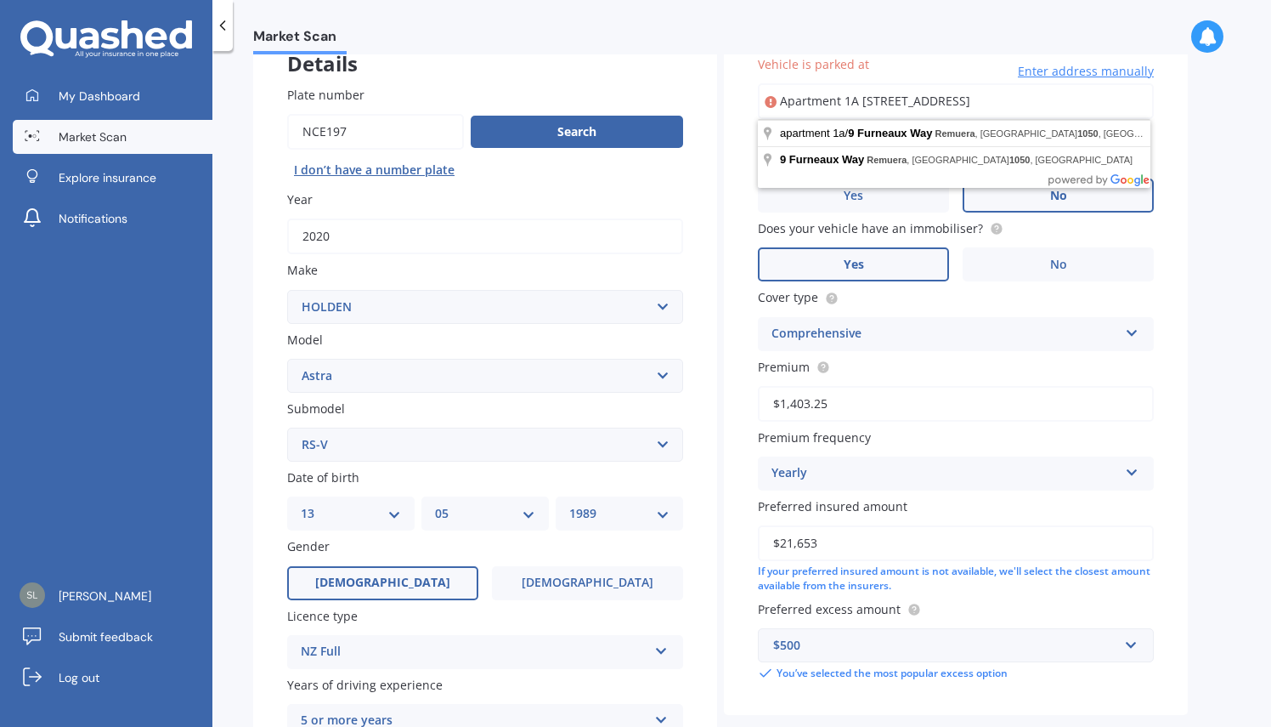
click at [954, 99] on input "Apartment 1A 9 Furneaux Way Remuera, 1050" at bounding box center [956, 101] width 396 height 36
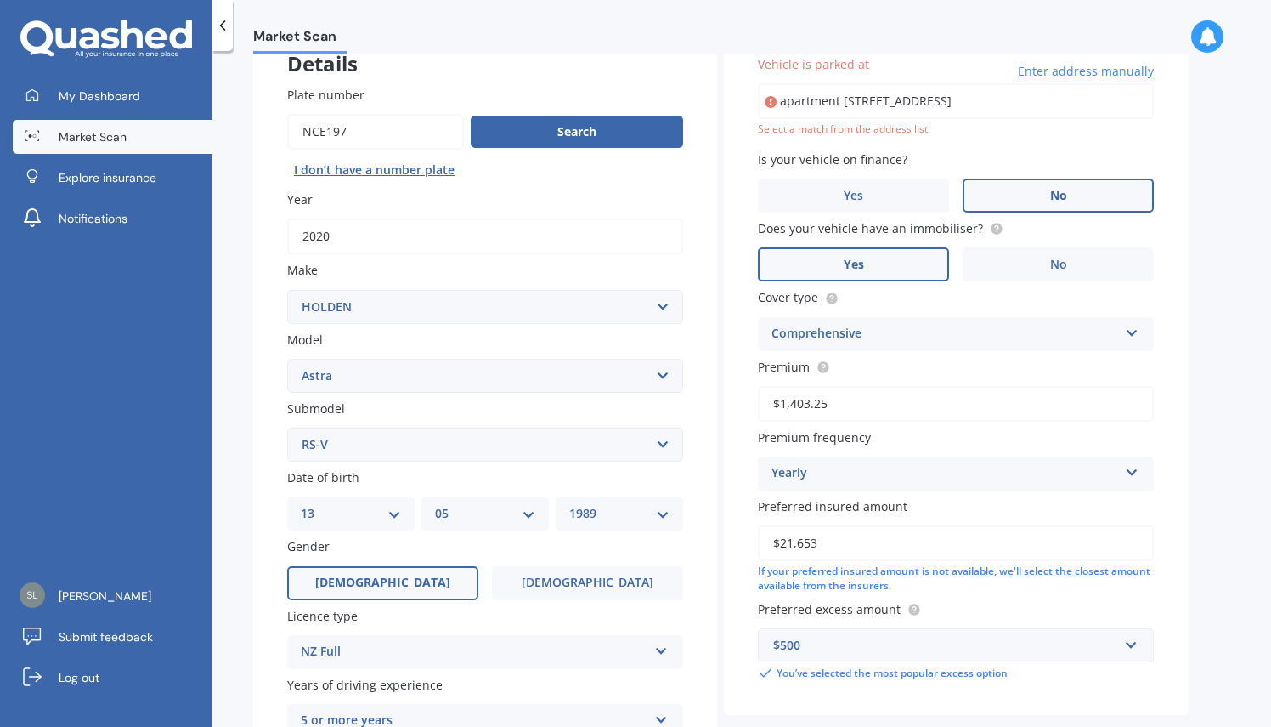
type input "1a/9 Furneaux Way, Remuera, Auckland 1050"
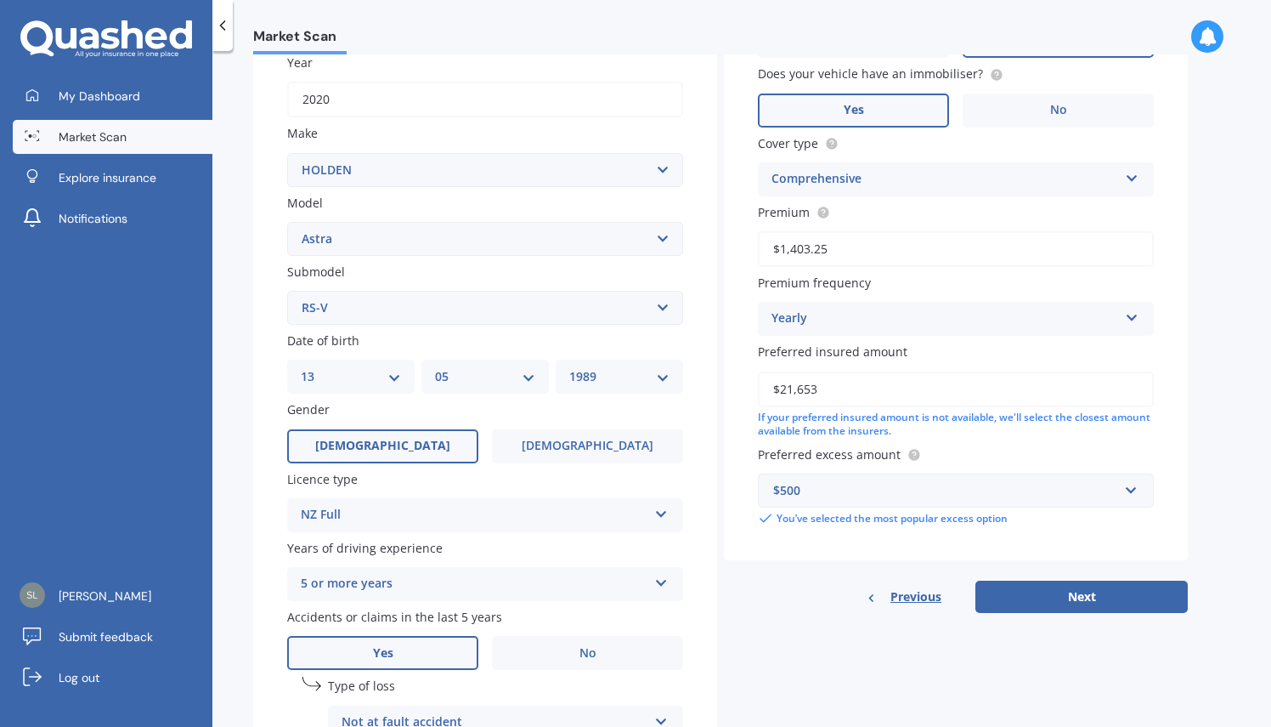
scroll to position [456, 0]
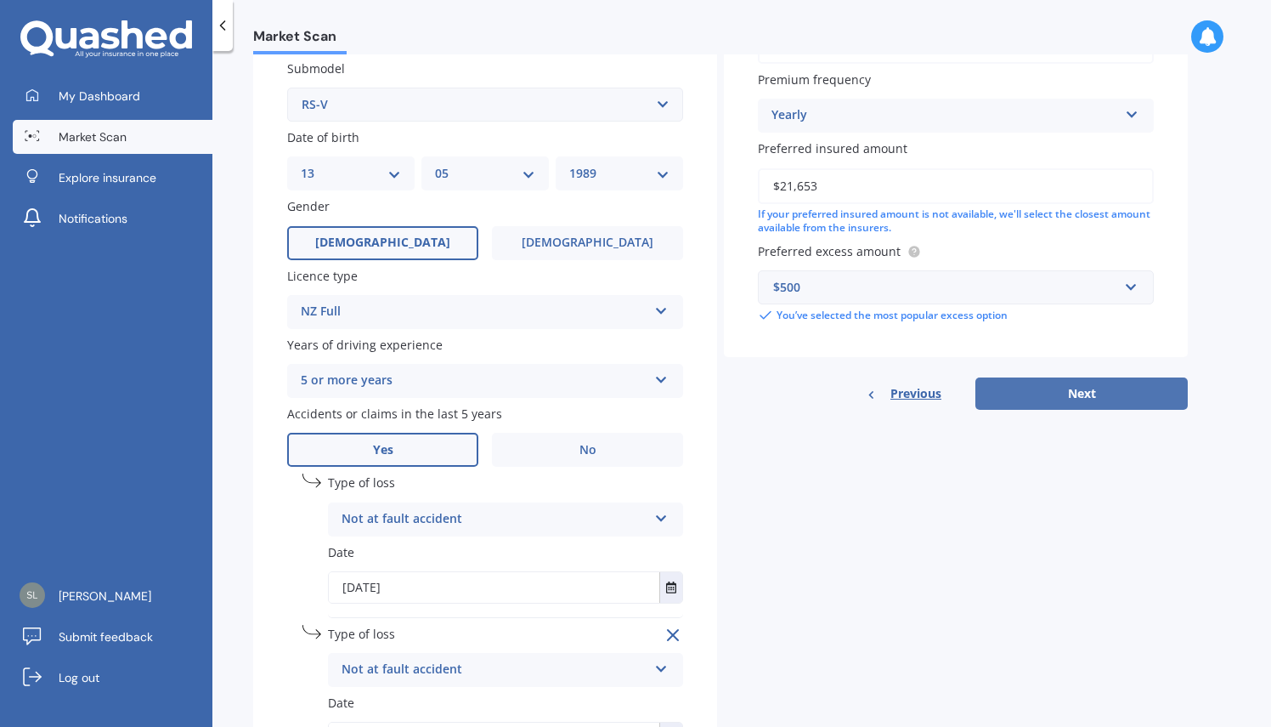
click at [1104, 399] on button "Next" at bounding box center [1082, 393] width 212 height 32
select select "13"
select select "05"
select select "1989"
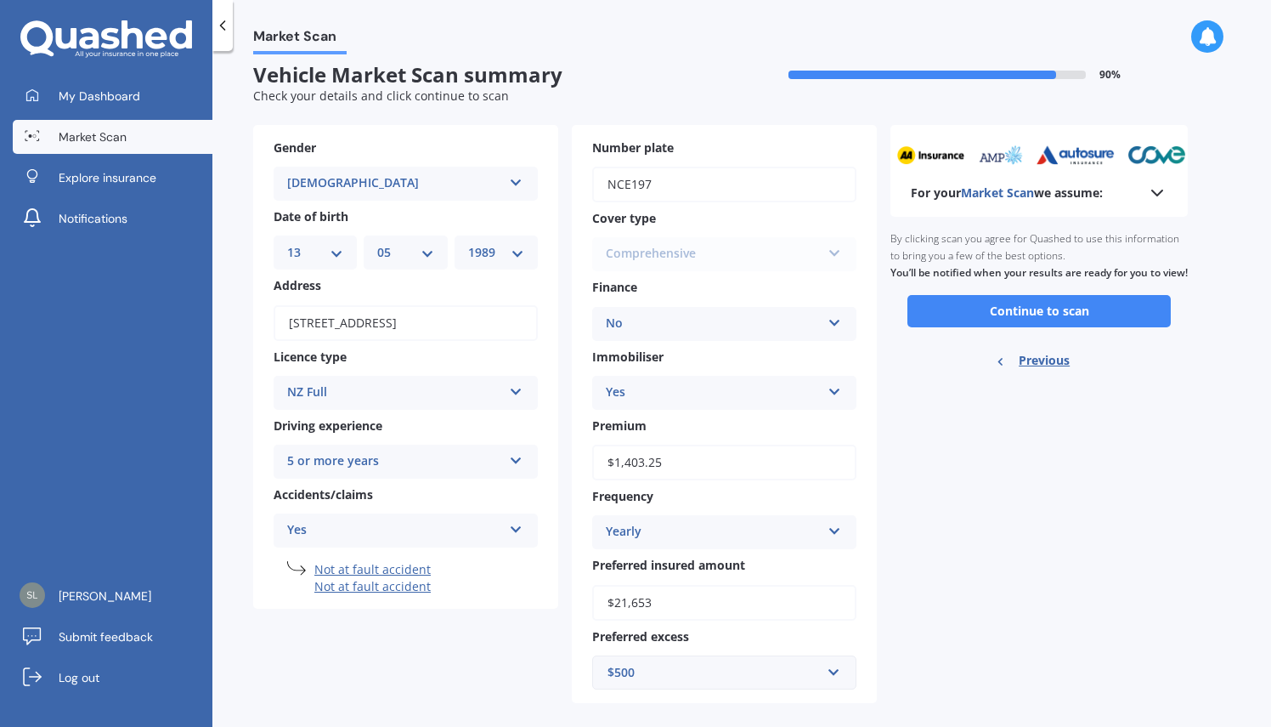
scroll to position [0, 0]
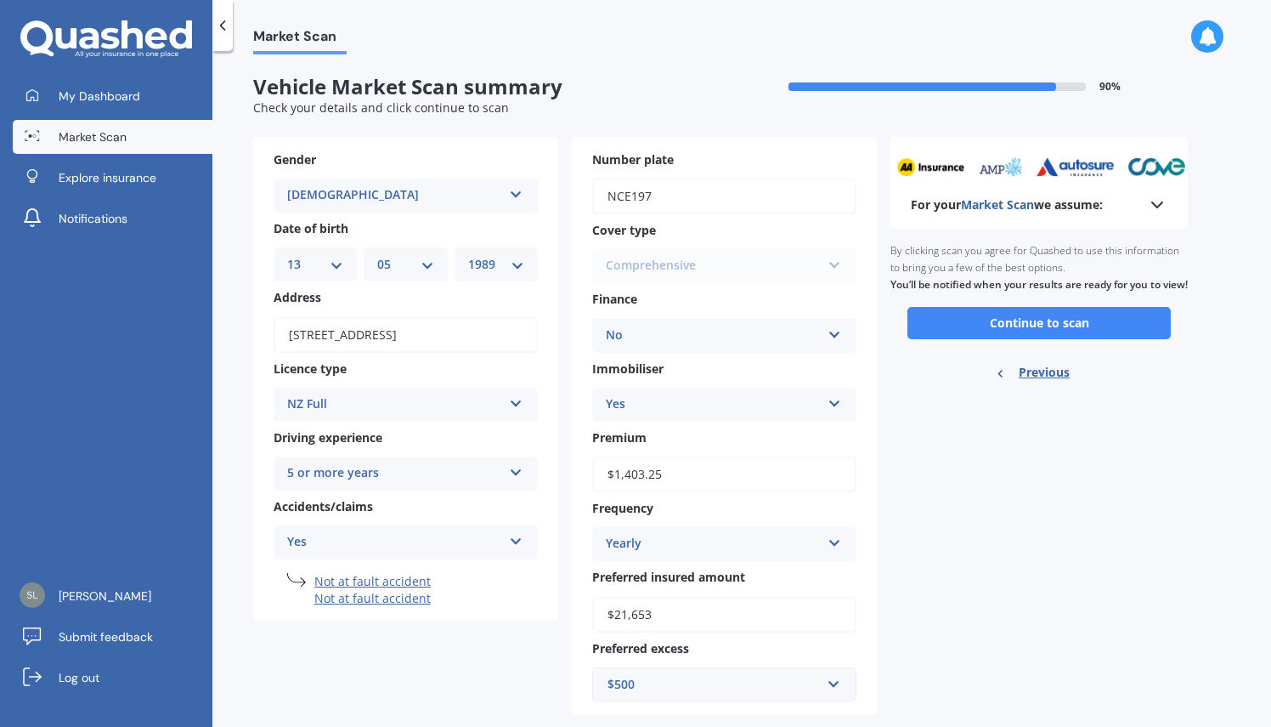
click at [1073, 394] on div "Previous" at bounding box center [1039, 372] width 88 height 53
select select "HOLDEN"
select select "ASTRA"
select select "RS-V"
select select "13"
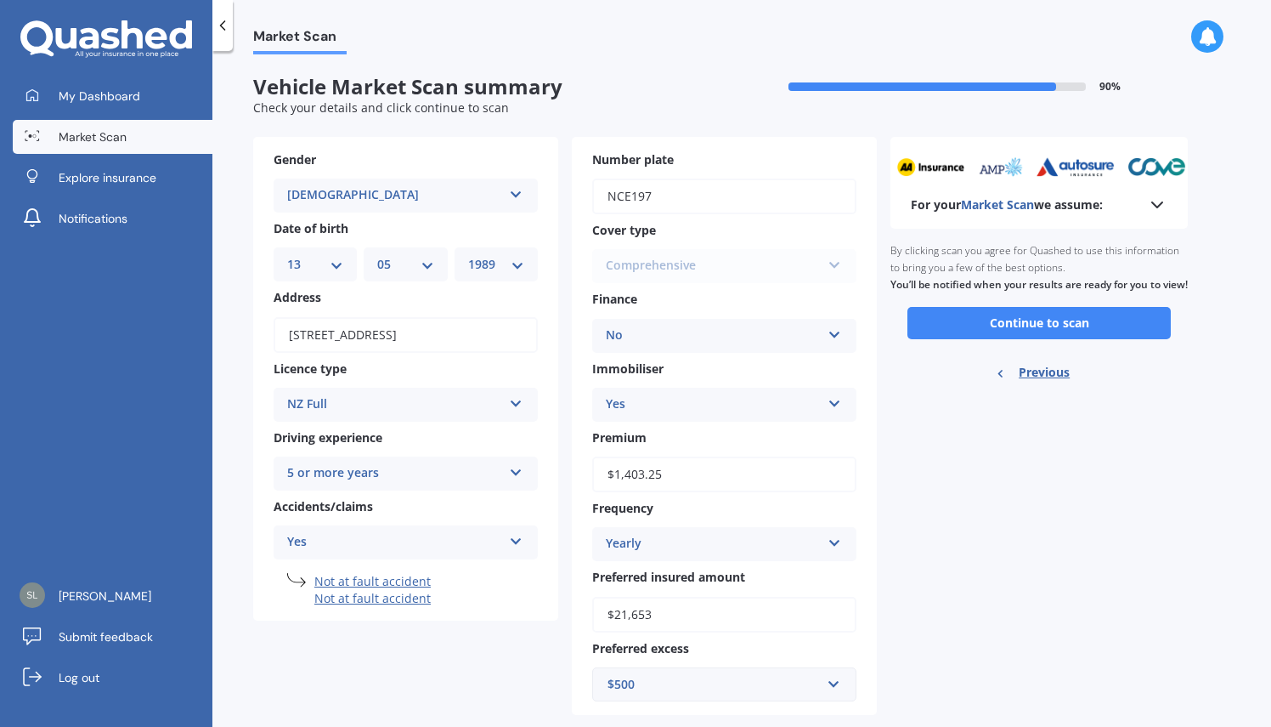
select select "05"
select select "1989"
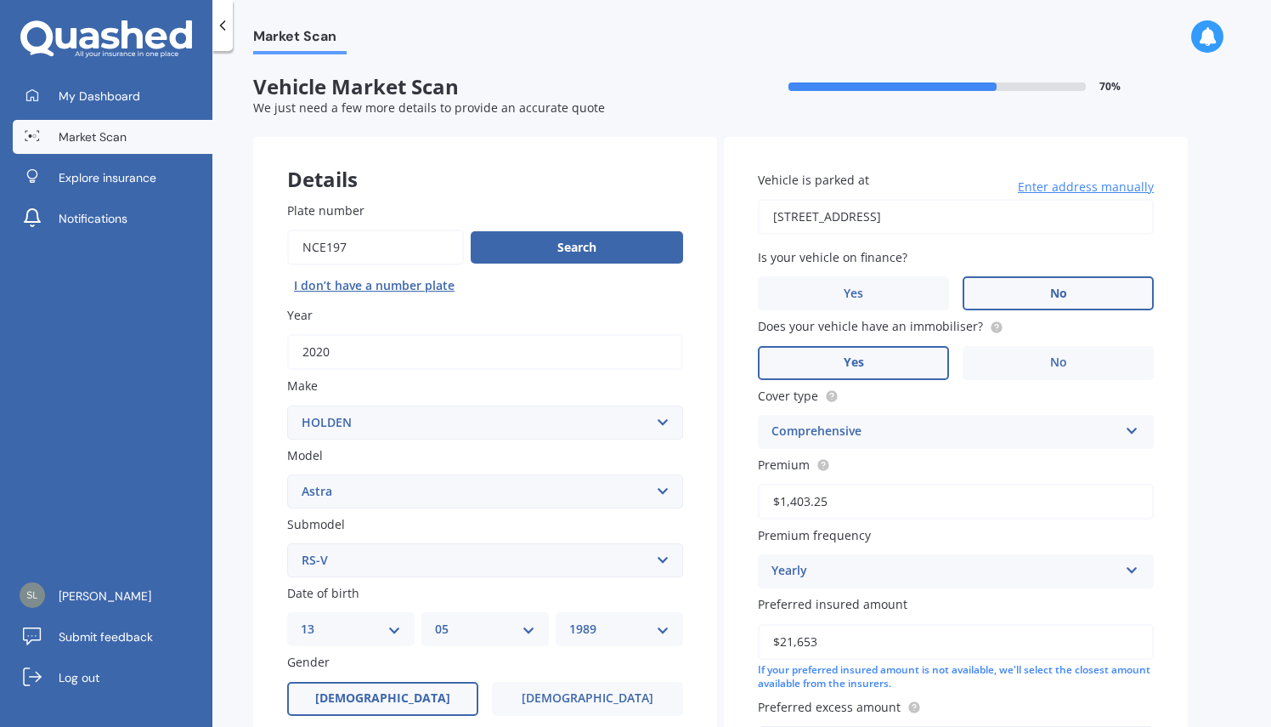
scroll to position [425, 0]
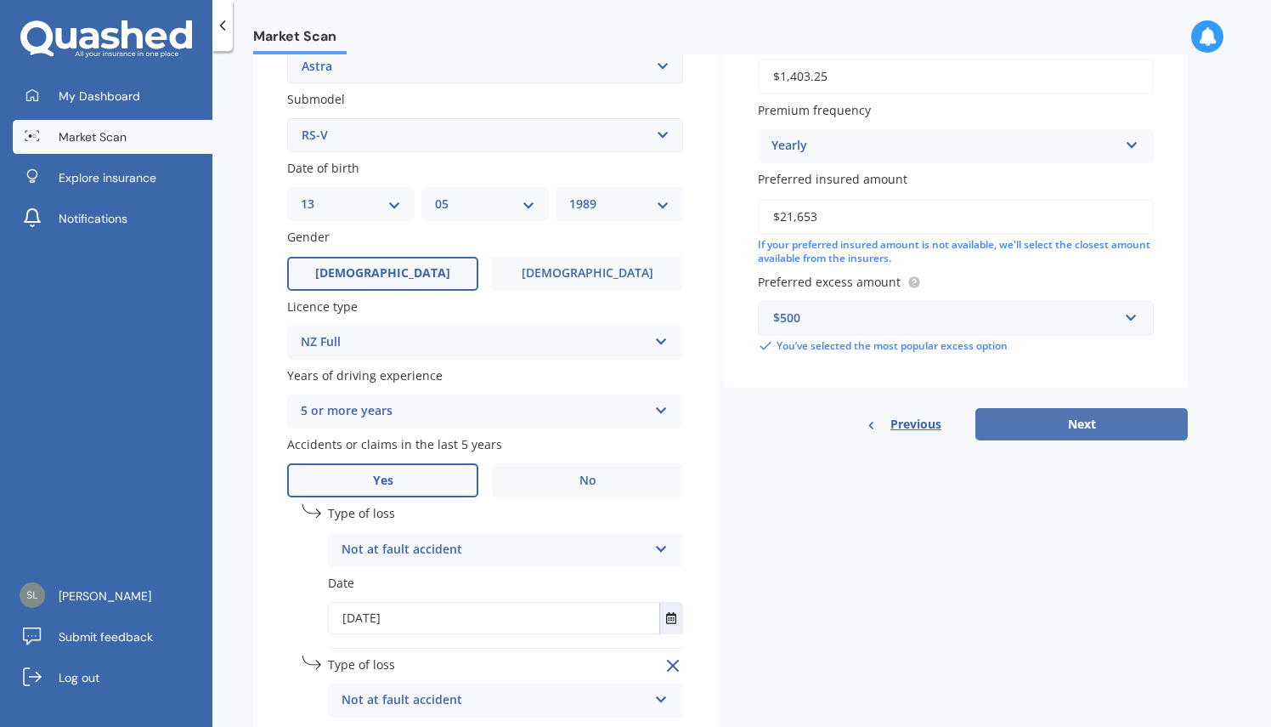
click at [1078, 434] on button "Next" at bounding box center [1082, 424] width 212 height 32
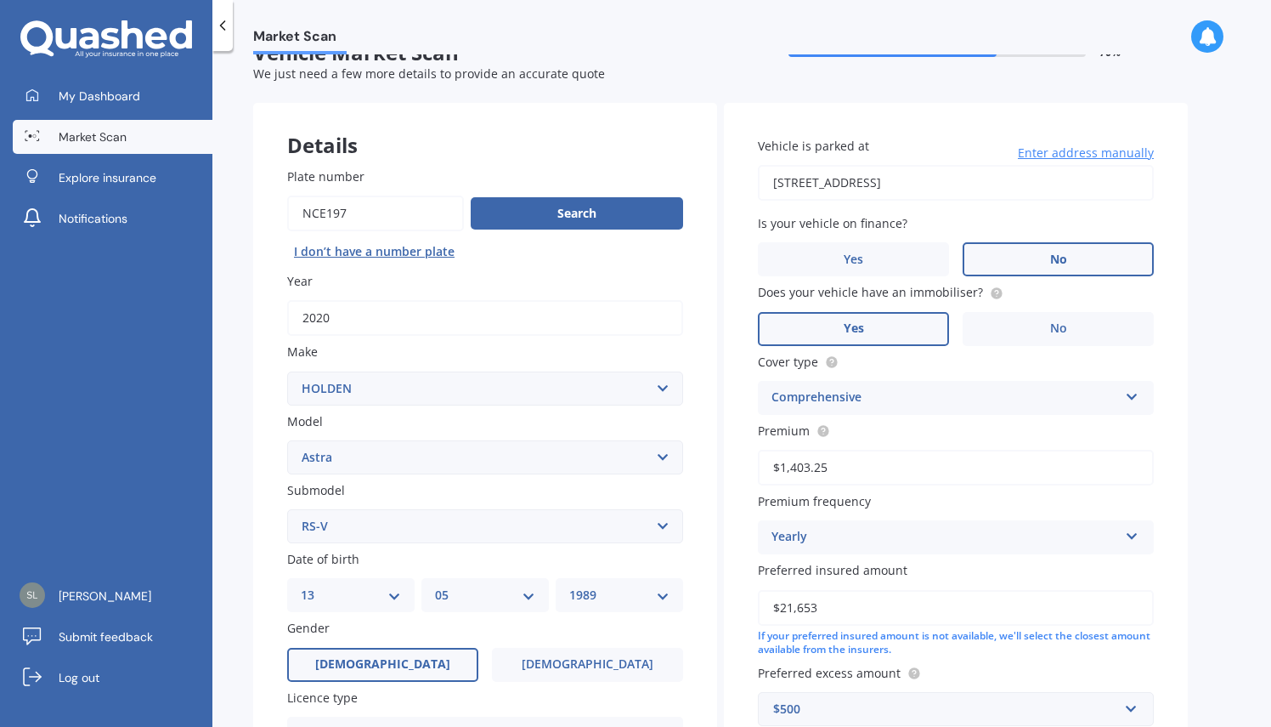
select select "13"
select select "05"
select select "1989"
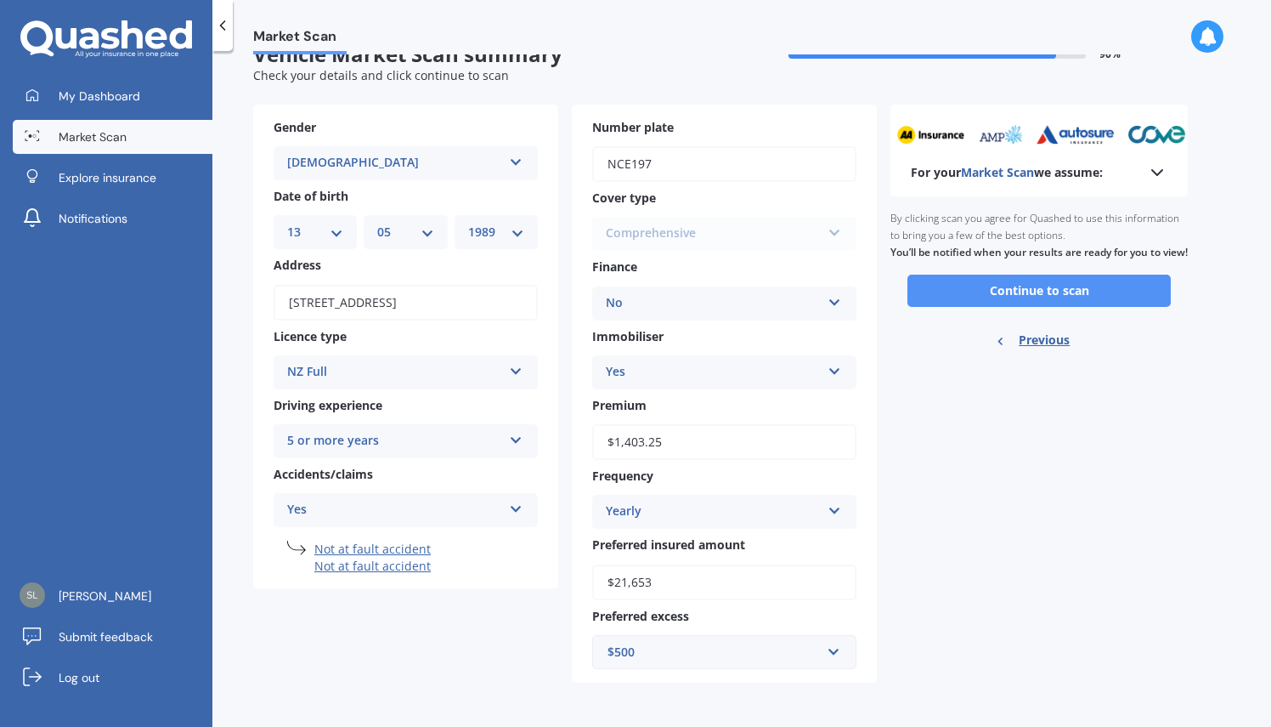
click at [1006, 298] on button "Continue to scan" at bounding box center [1039, 291] width 263 height 32
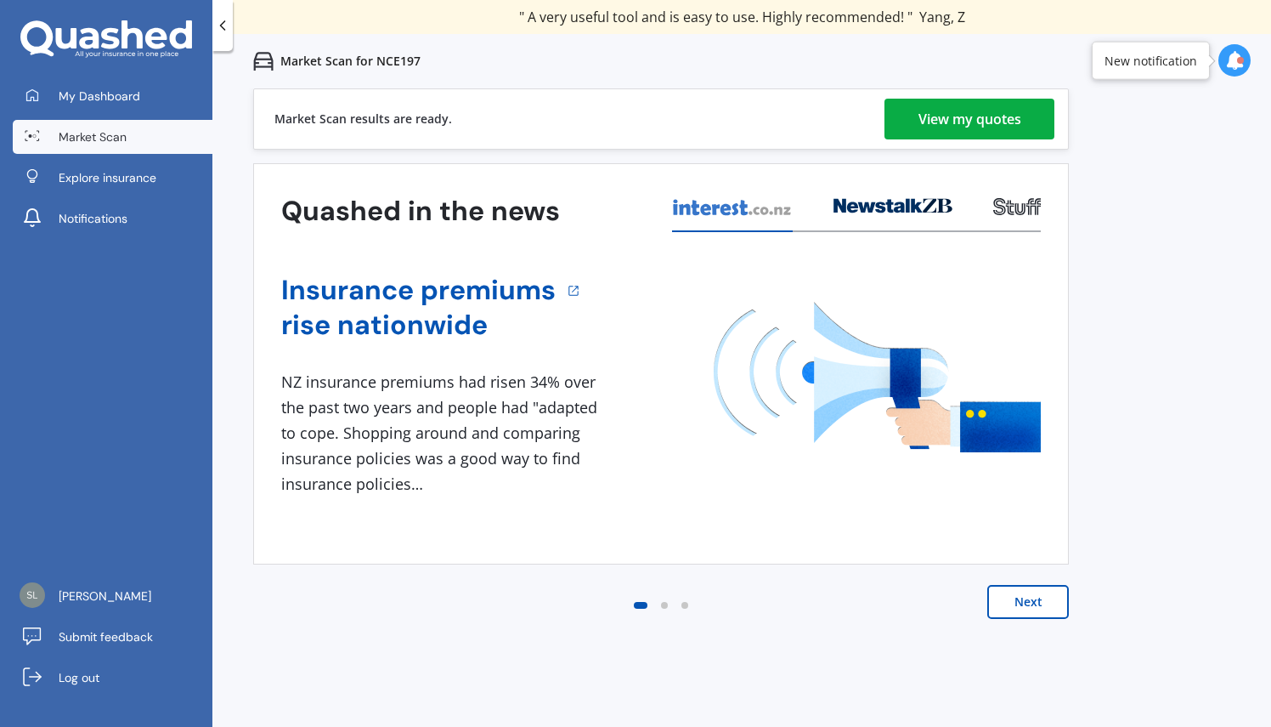
click at [942, 122] on div "View my quotes" at bounding box center [970, 119] width 103 height 41
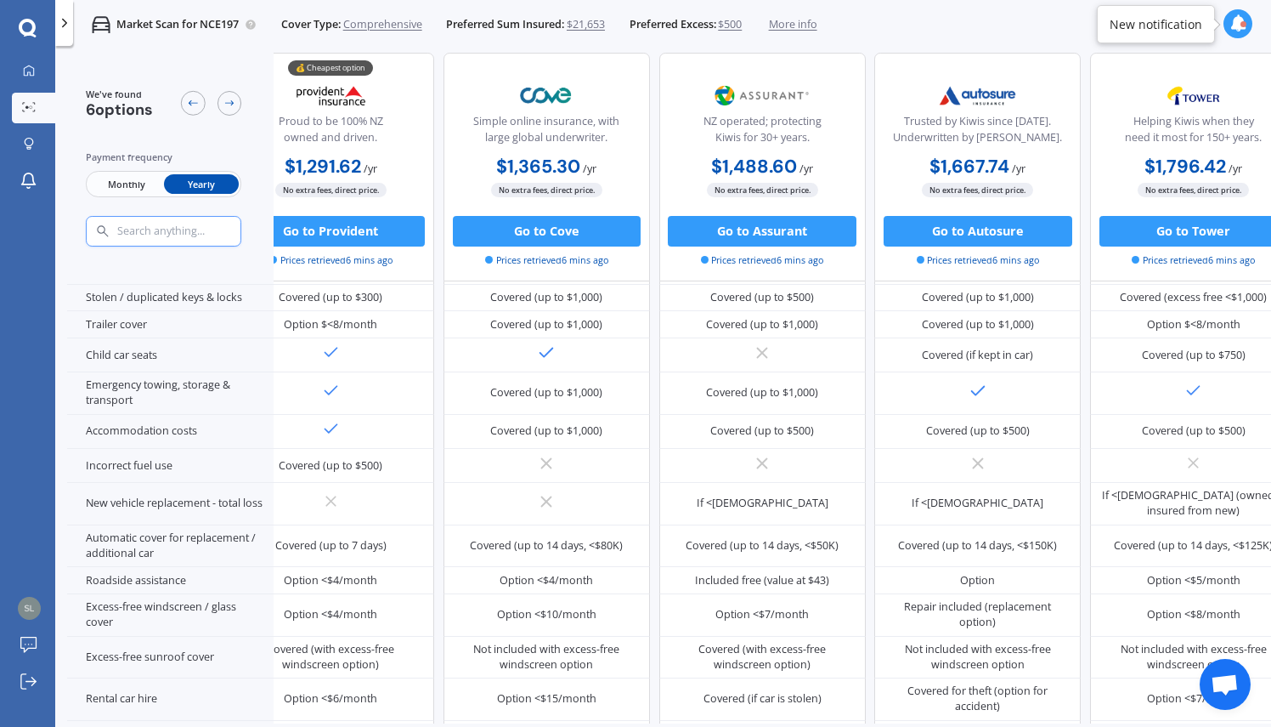
scroll to position [283, 327]
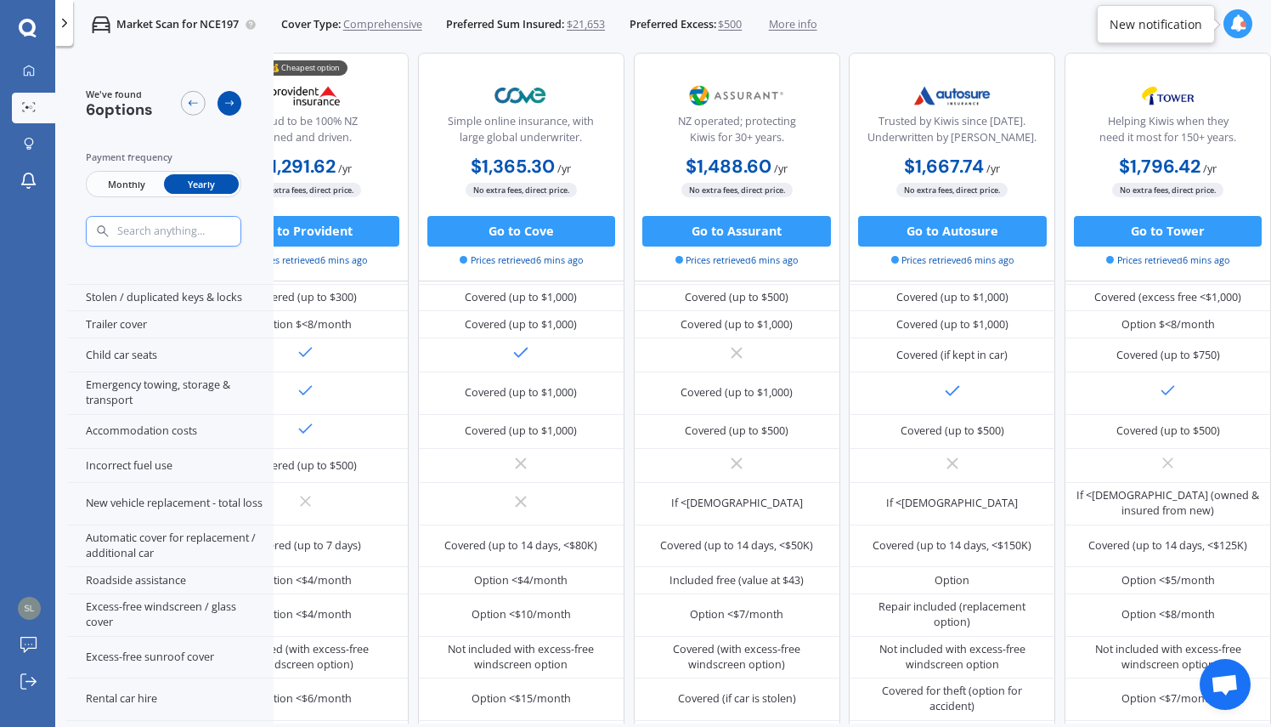
click at [235, 105] on div at bounding box center [230, 103] width 25 height 25
click at [195, 106] on icon at bounding box center [193, 103] width 12 height 12
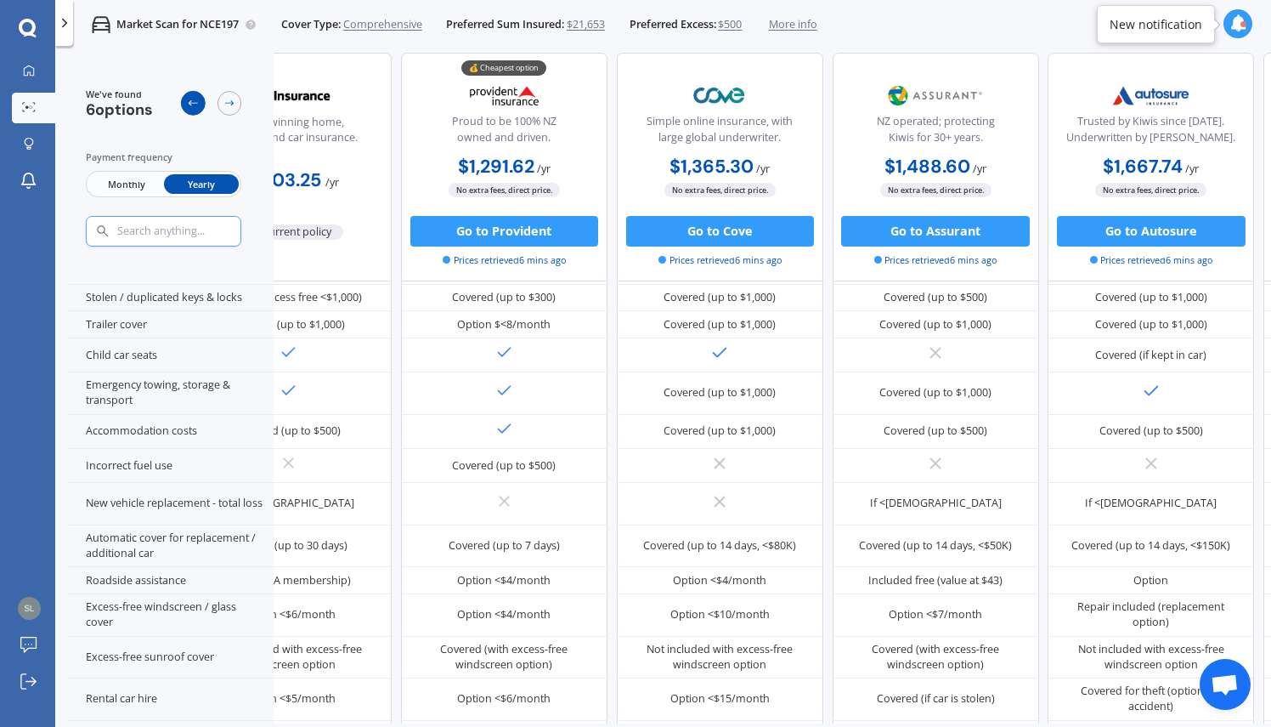
click at [195, 106] on icon at bounding box center [193, 103] width 12 height 12
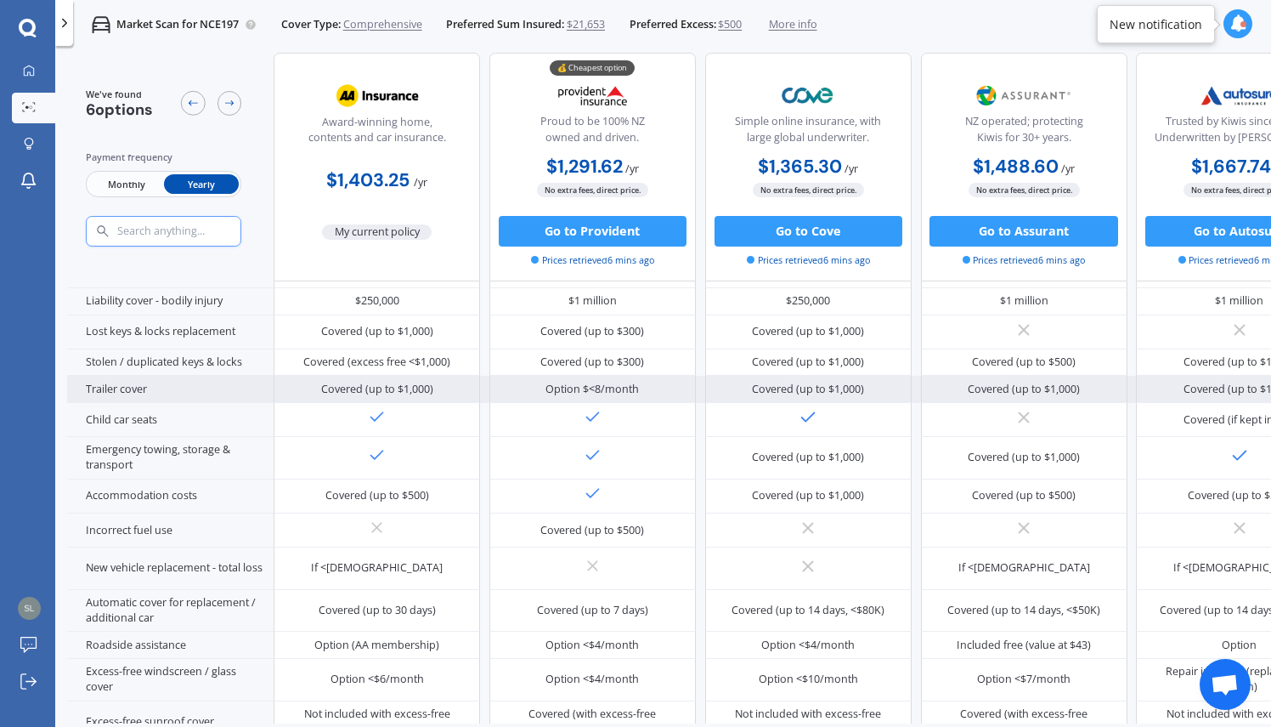
scroll to position [283, 0]
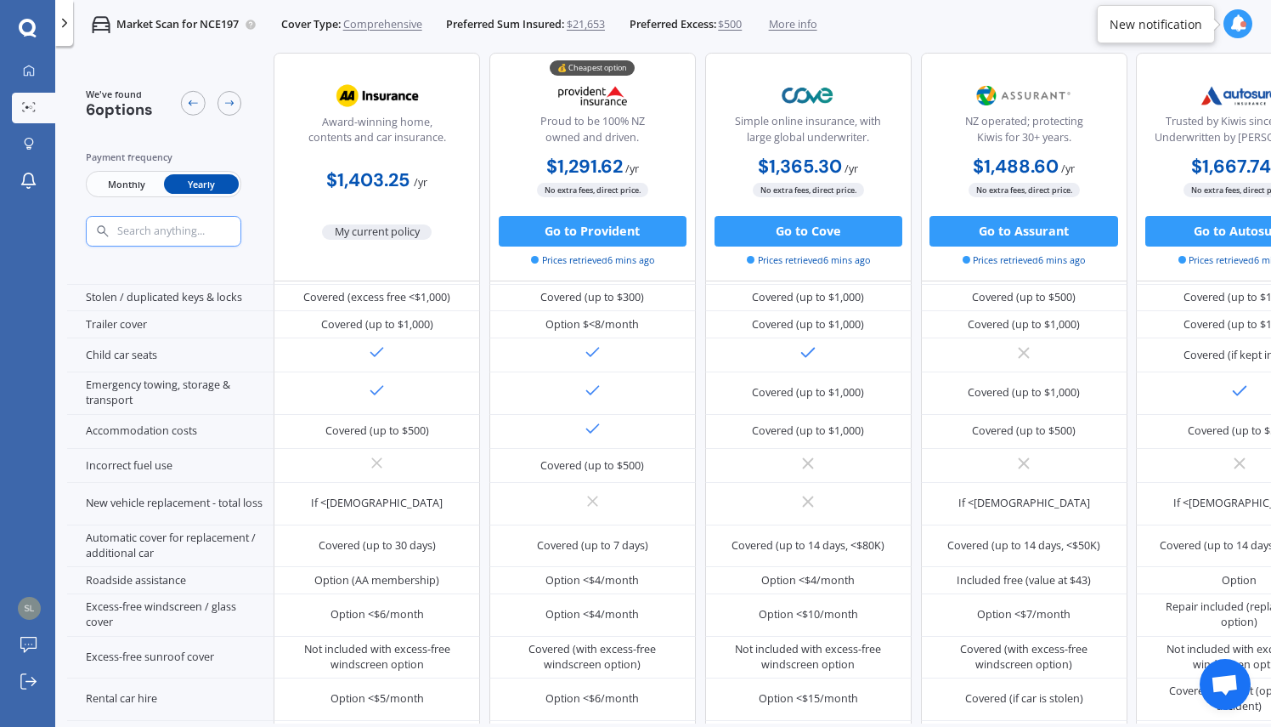
drag, startPoint x: 518, startPoint y: 725, endPoint x: 622, endPoint y: 729, distance: 103.8
click at [622, 726] on html "We are experiencing high volume of Market Scans . Just a heads up we will have …" at bounding box center [635, 363] width 1271 height 727
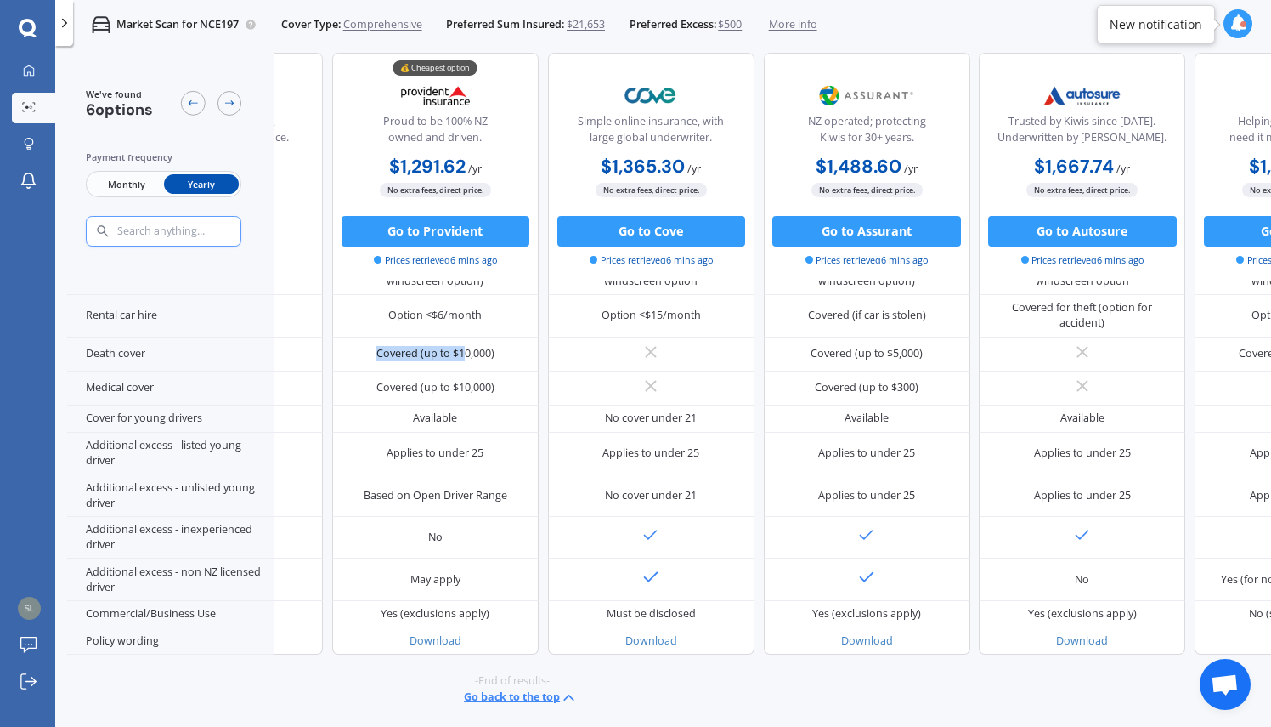
scroll to position [709, 327]
